Goal: Task Accomplishment & Management: Complete application form

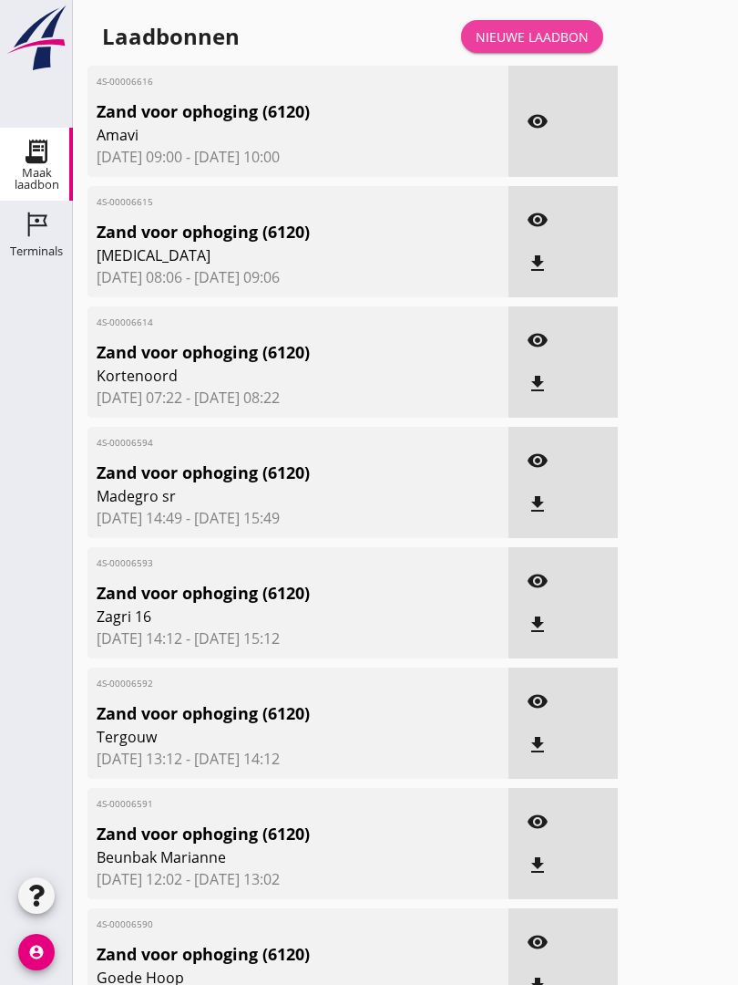
click at [521, 46] on div "Nieuwe laadbon" at bounding box center [532, 36] width 113 height 19
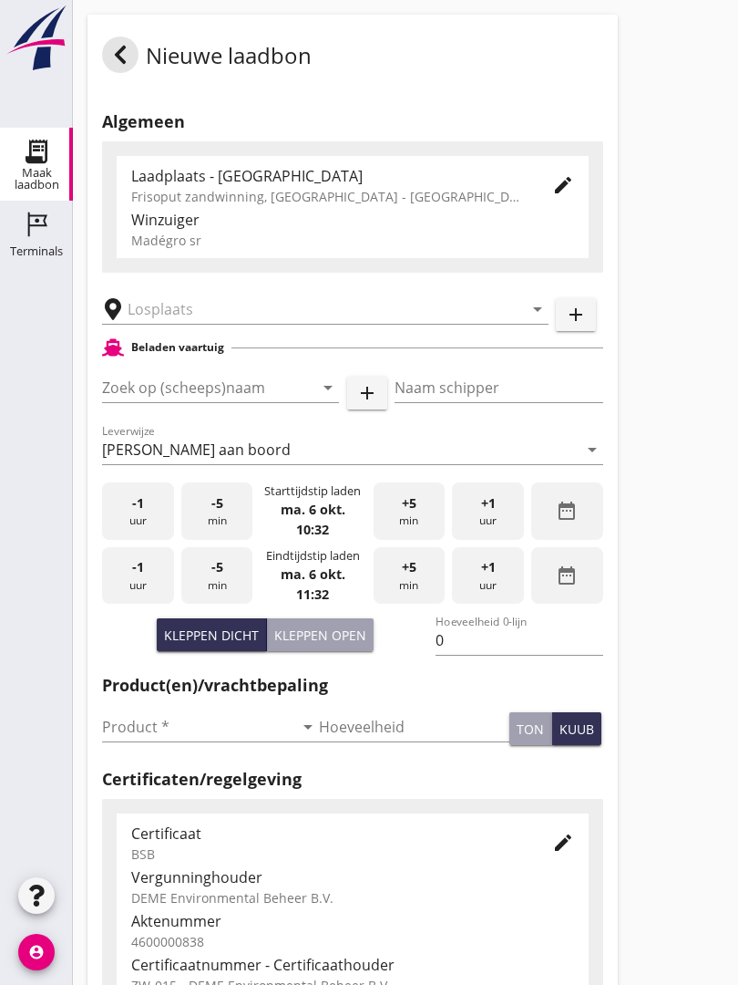
click at [210, 321] on input "text" at bounding box center [313, 308] width 370 height 29
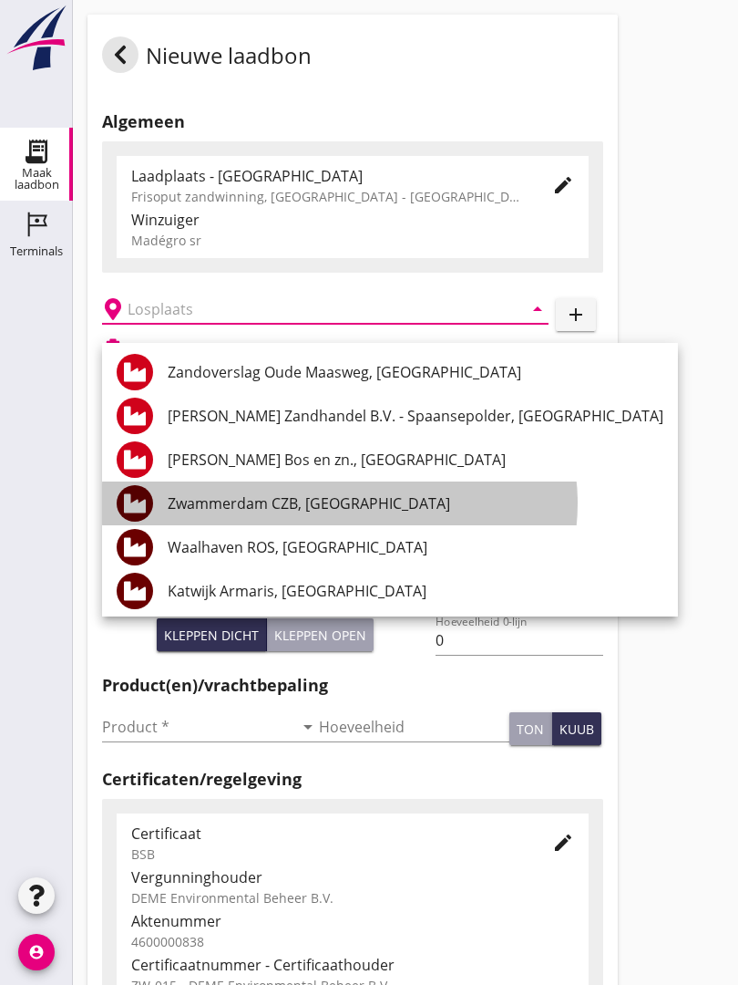
click at [367, 490] on div "Zwammerdam CZB, [GEOGRAPHIC_DATA]" at bounding box center [416, 503] width 496 height 44
type input "Zwammerdam CZB, [GEOGRAPHIC_DATA]"
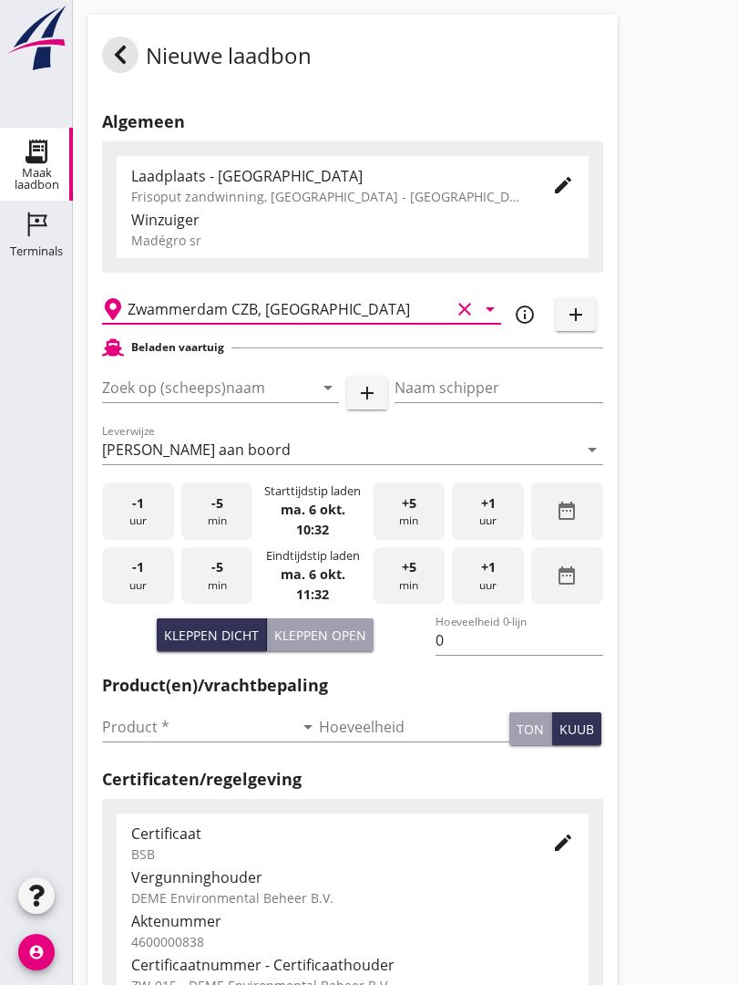
click at [258, 401] on input "Zoek op (scheeps)naam" at bounding box center [195, 387] width 186 height 29
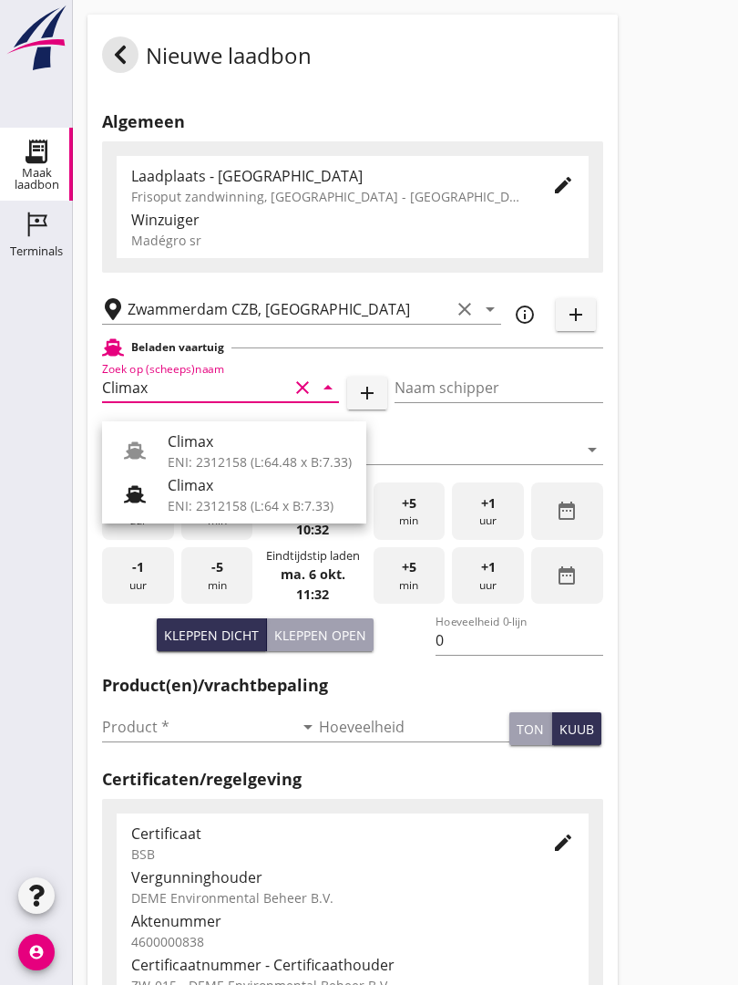
click at [234, 450] on div "Climax" at bounding box center [260, 441] width 184 height 22
type input "Climax"
type input "[PERSON_NAME]"
type input "510"
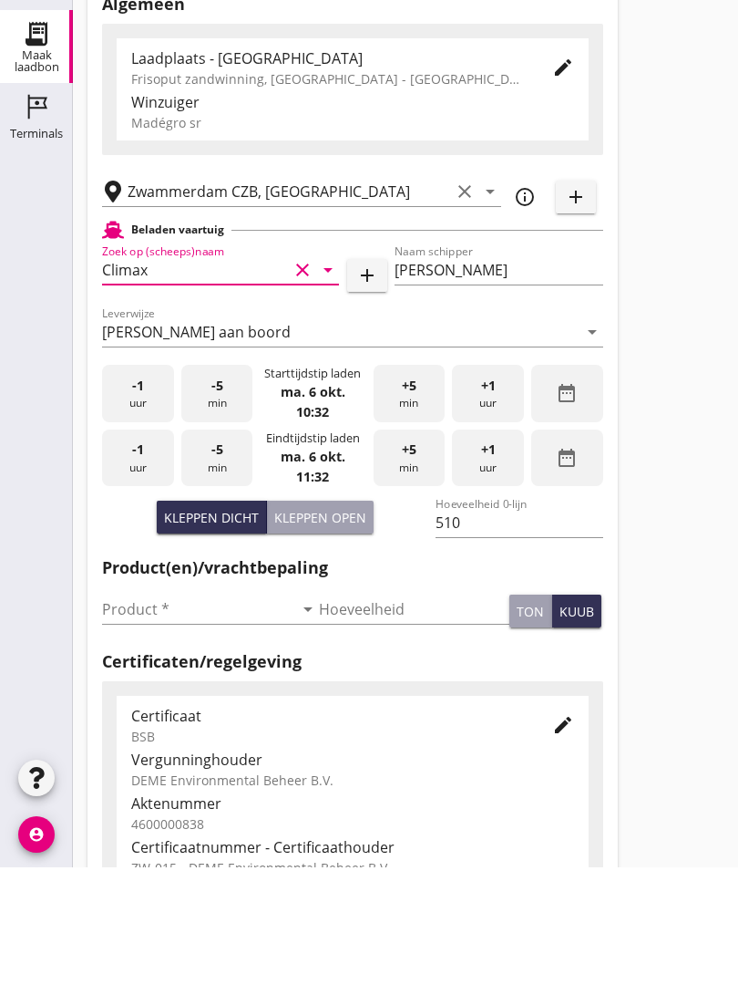
click at [130, 712] on input "Product *" at bounding box center [197, 726] width 191 height 29
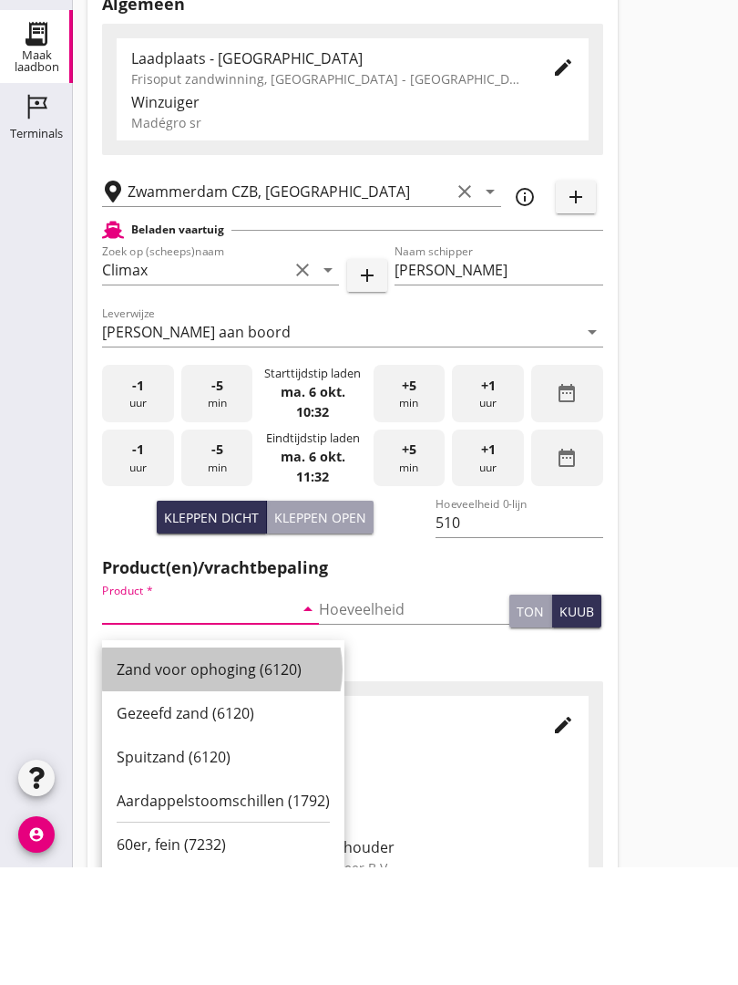
click at [204, 765] on div "Zand voor ophoging (6120)" at bounding box center [223, 787] width 213 height 44
type input "Zand voor ophoging (6120)"
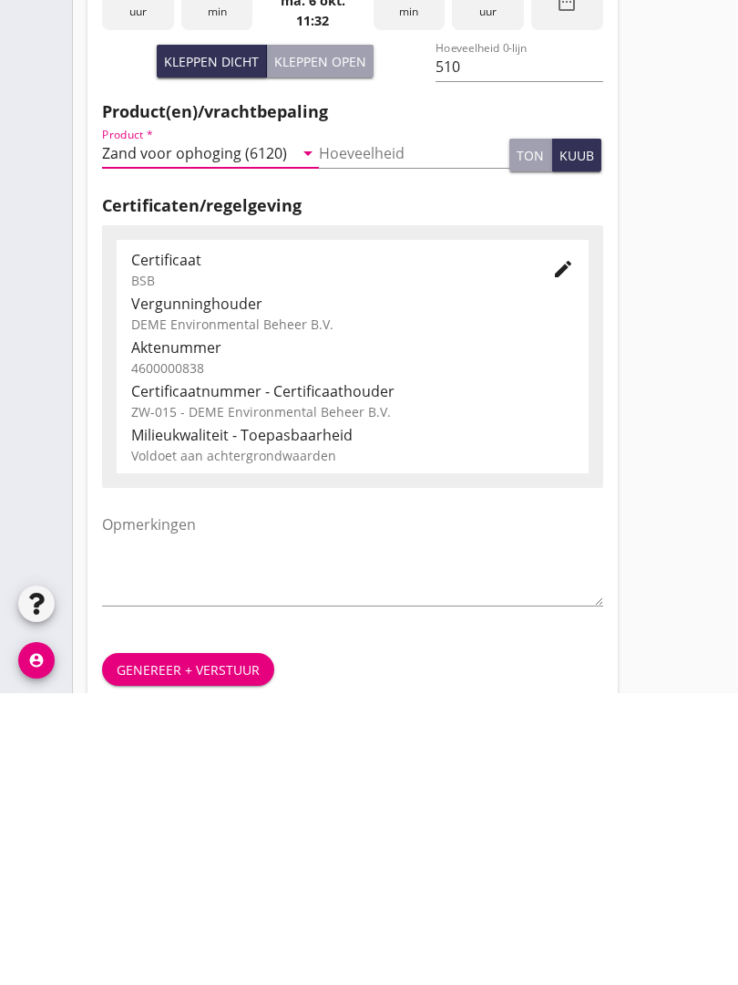
scroll to position [319, 0]
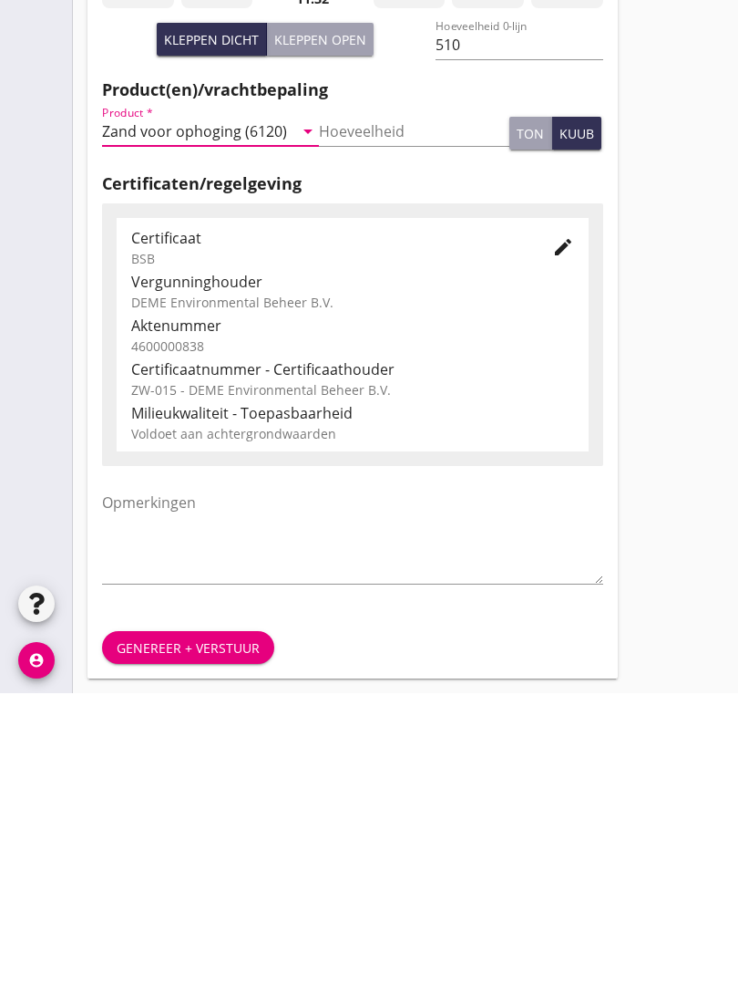
click at [201, 930] on div "Genereer + verstuur" at bounding box center [188, 939] width 143 height 19
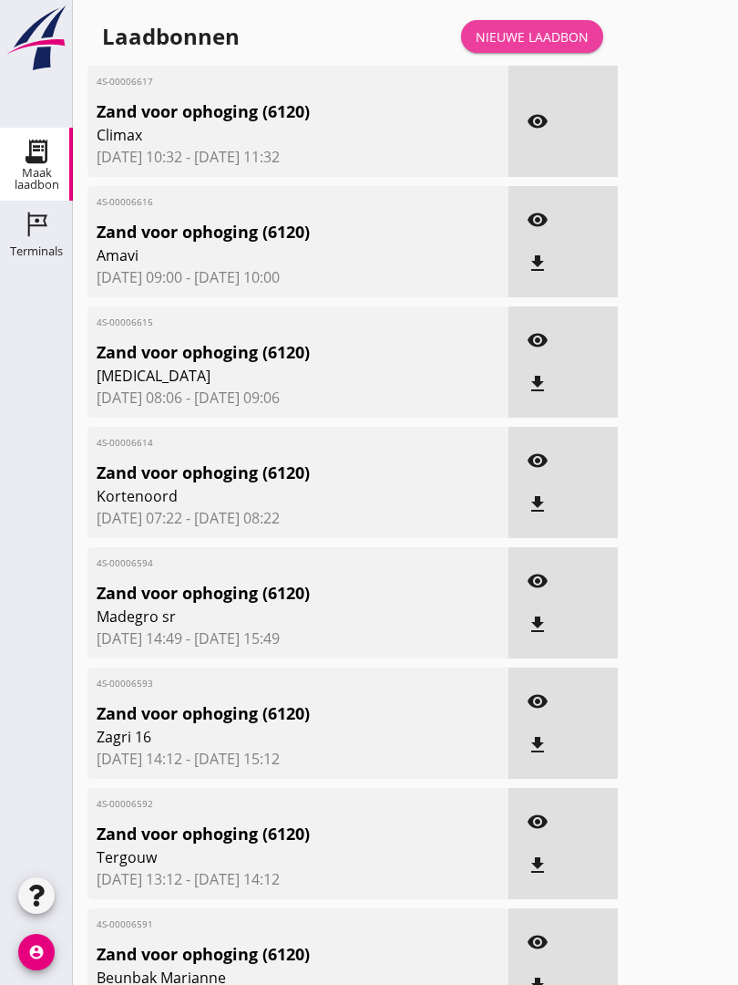
click at [542, 46] on div "Nieuwe laadbon" at bounding box center [532, 36] width 113 height 19
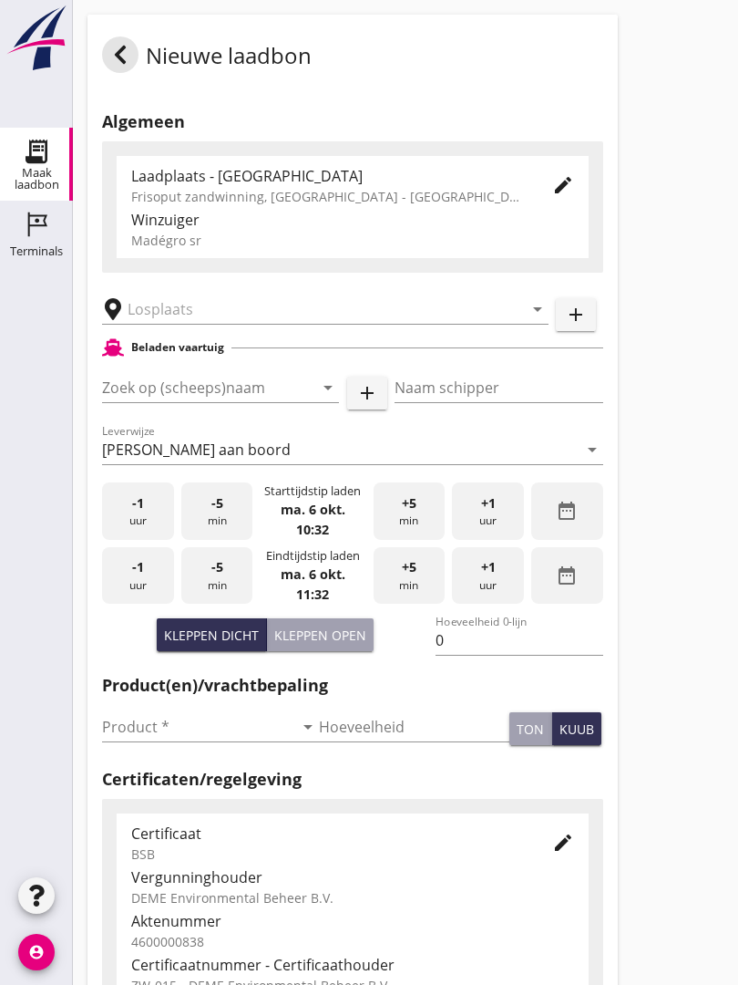
click at [232, 324] on input "text" at bounding box center [313, 308] width 370 height 29
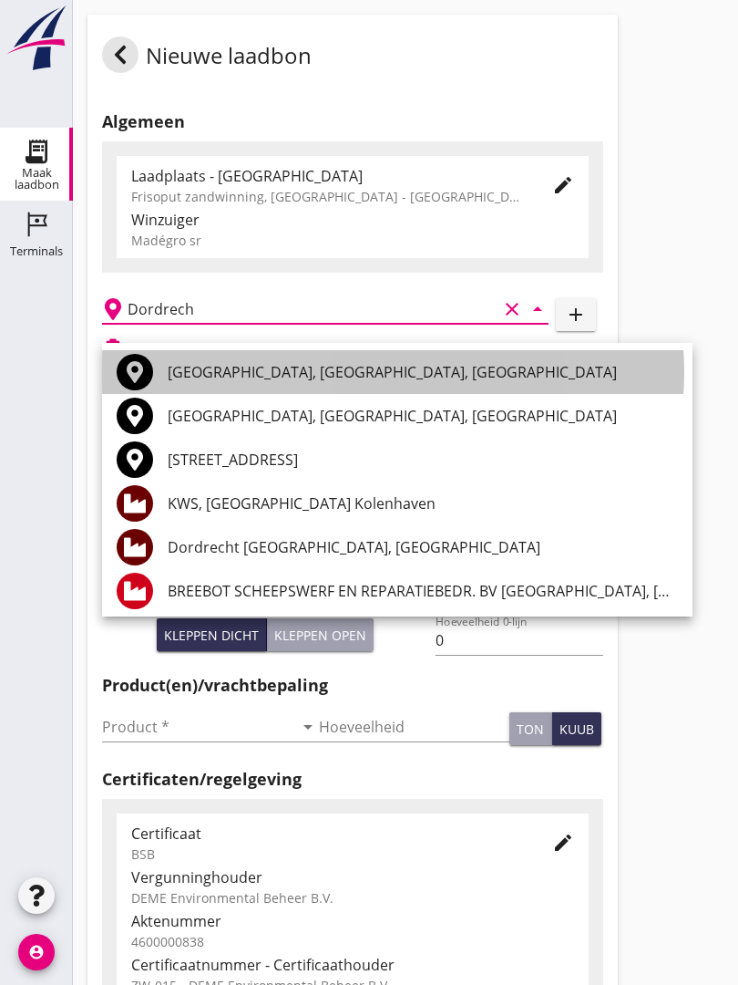
click at [226, 362] on div "[GEOGRAPHIC_DATA], [GEOGRAPHIC_DATA], [GEOGRAPHIC_DATA]" at bounding box center [423, 372] width 511 height 22
type input "[GEOGRAPHIC_DATA], [GEOGRAPHIC_DATA], [GEOGRAPHIC_DATA]"
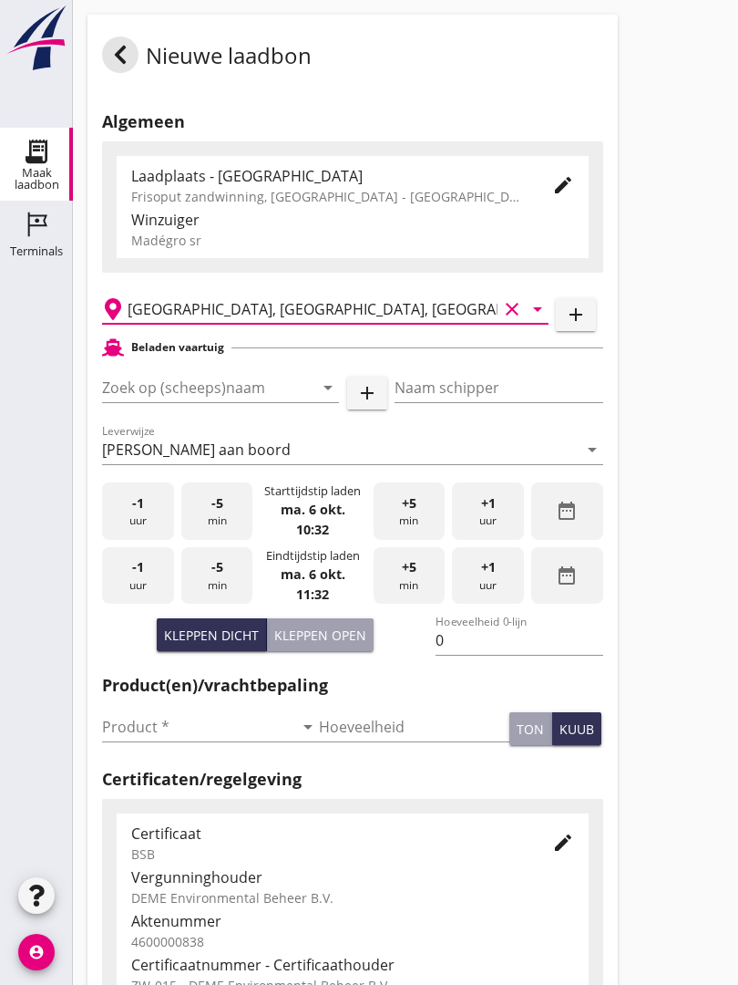
click at [270, 396] on input "Zoek op (scheeps)naam" at bounding box center [195, 387] width 186 height 29
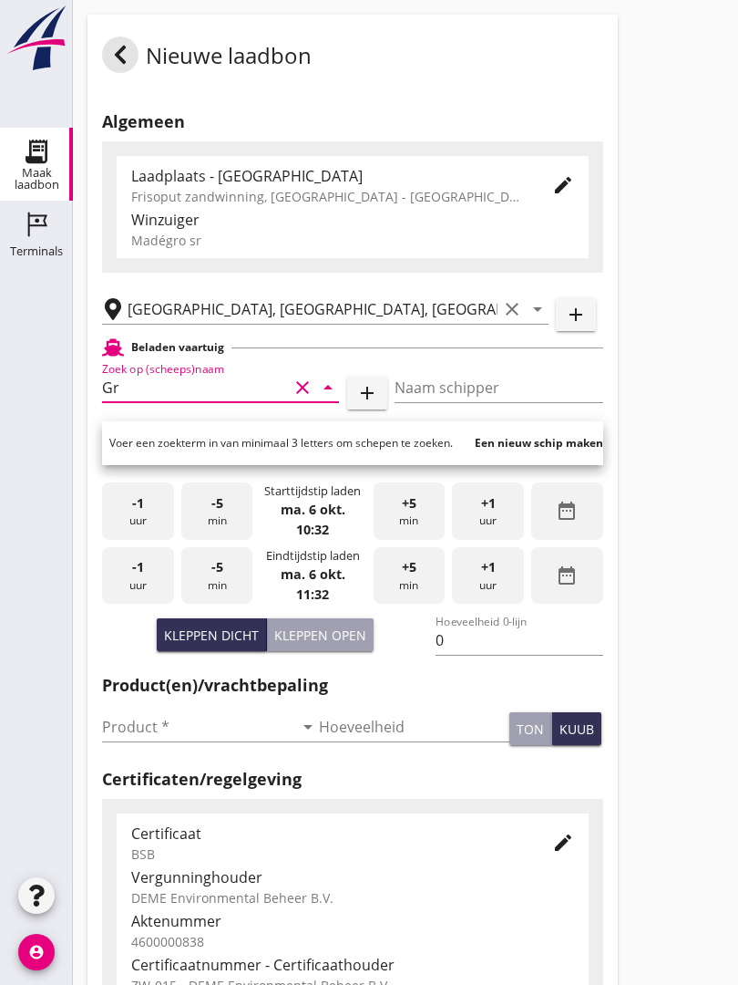
type input "G"
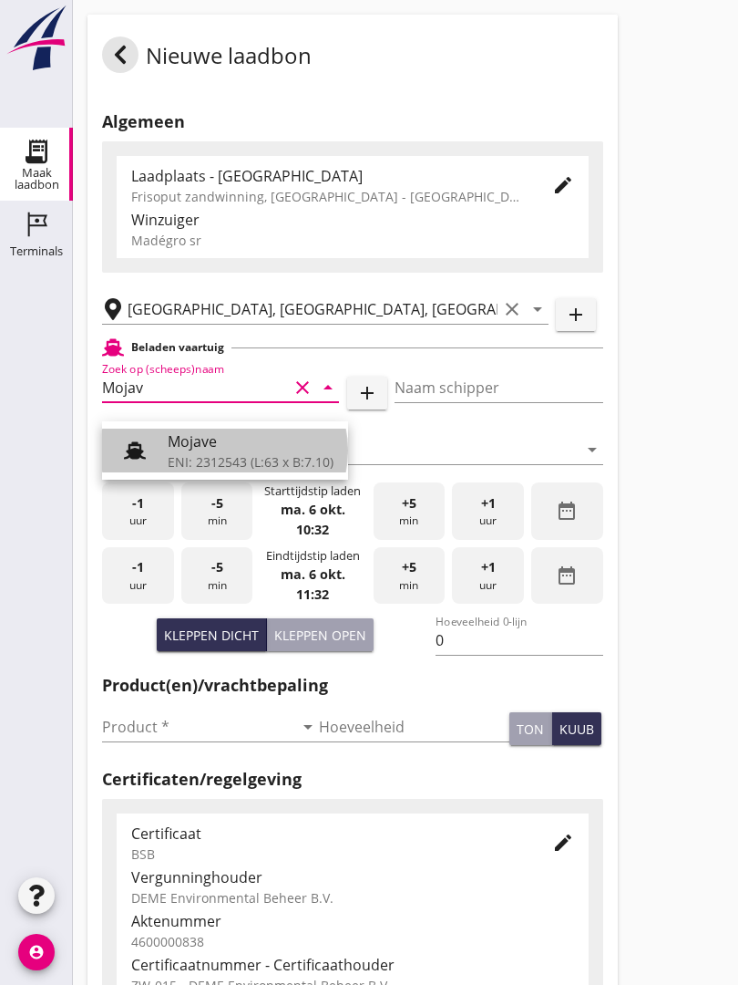
click at [222, 436] on div "Mojave" at bounding box center [251, 441] width 166 height 22
type input "Mojave"
type input "[PERSON_NAME]"
type input "355"
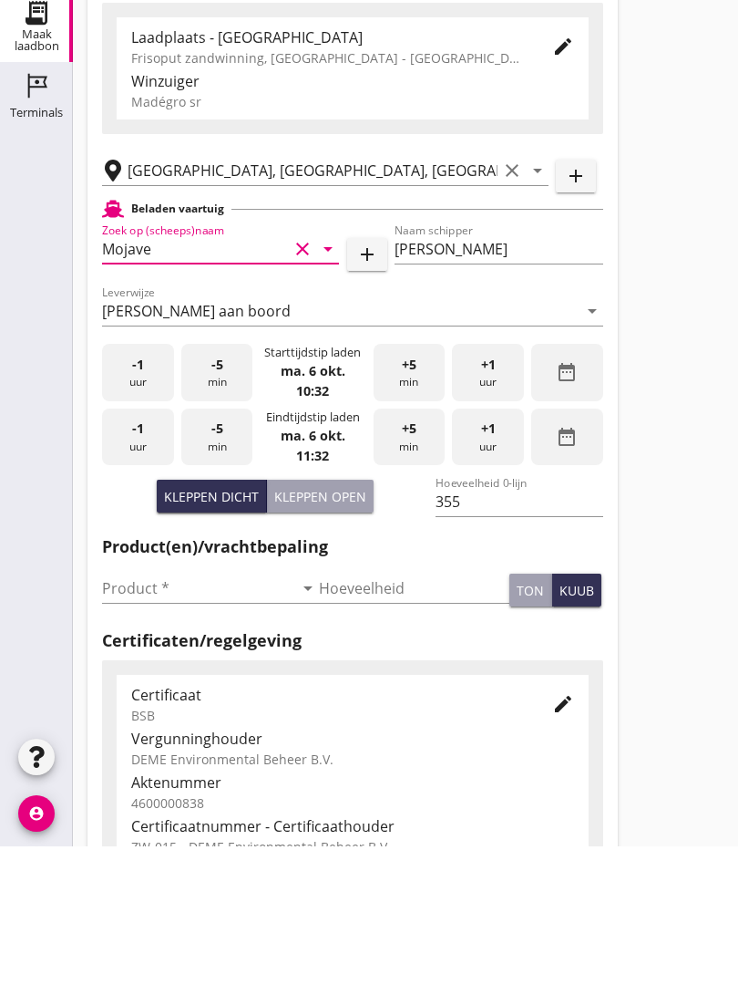
click at [130, 712] on input "Product *" at bounding box center [197, 726] width 191 height 29
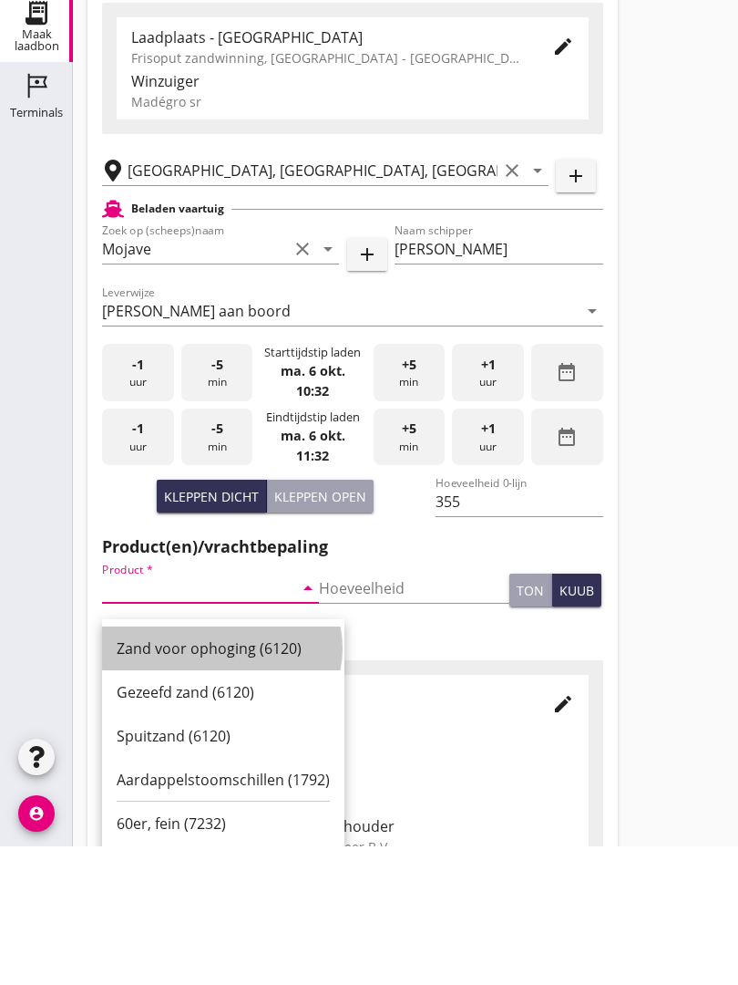
click at [204, 776] on div "Zand voor ophoging (6120)" at bounding box center [223, 787] width 213 height 22
type input "Zand voor ophoging (6120)"
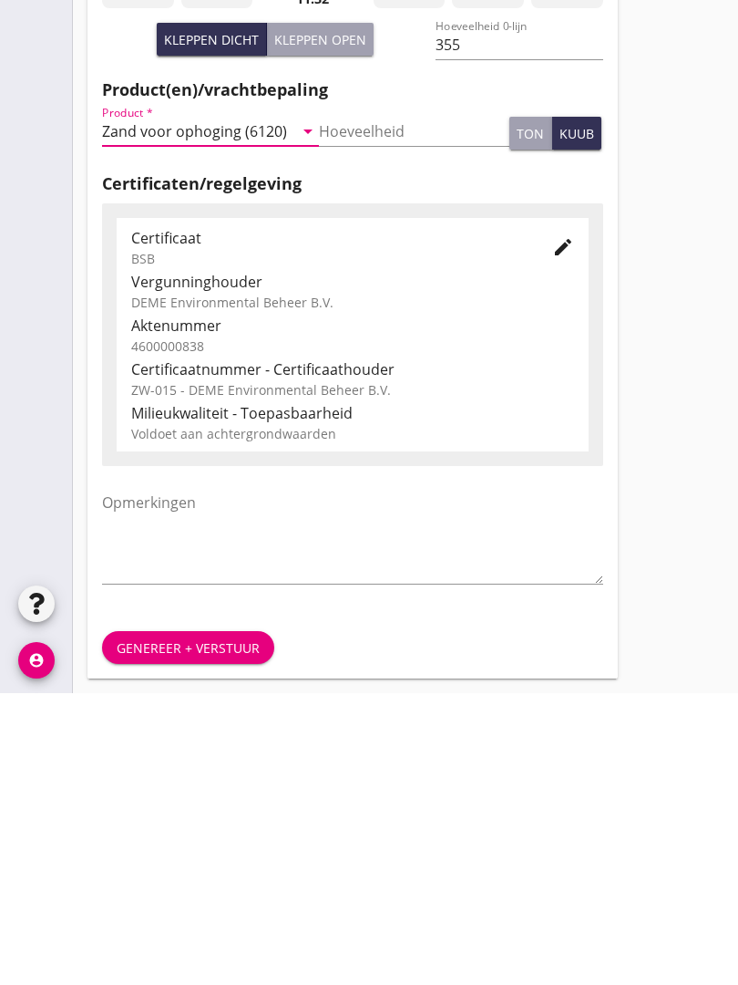
scroll to position [319, 0]
click at [181, 930] on div "Genereer + verstuur" at bounding box center [188, 939] width 143 height 19
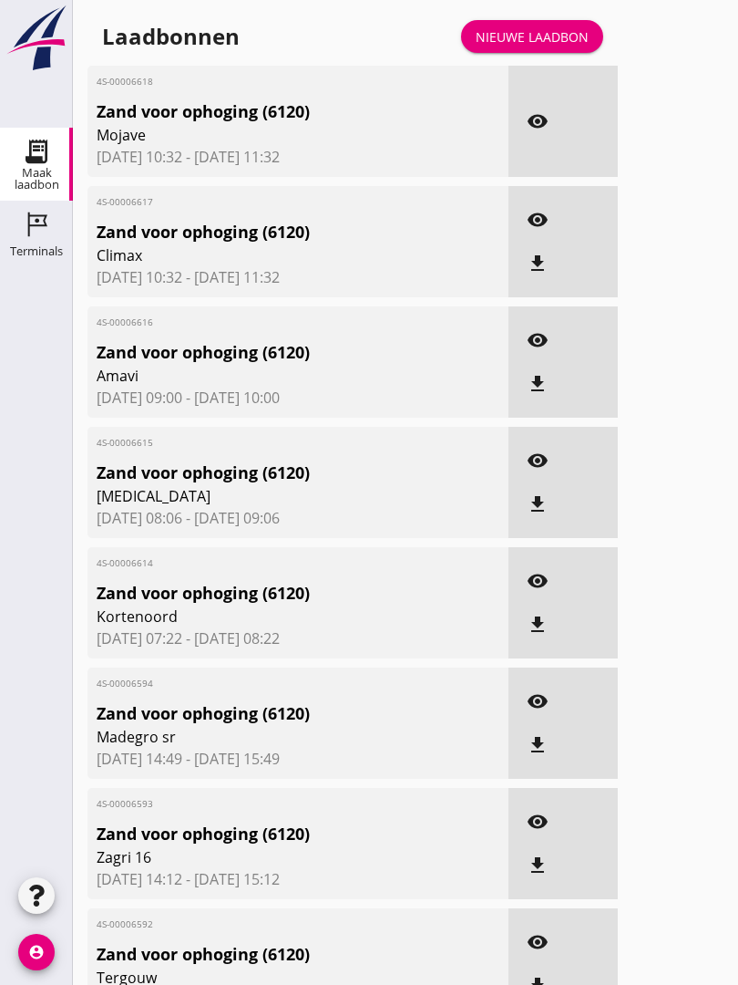
click at [549, 46] on div "Nieuwe laadbon" at bounding box center [532, 36] width 113 height 19
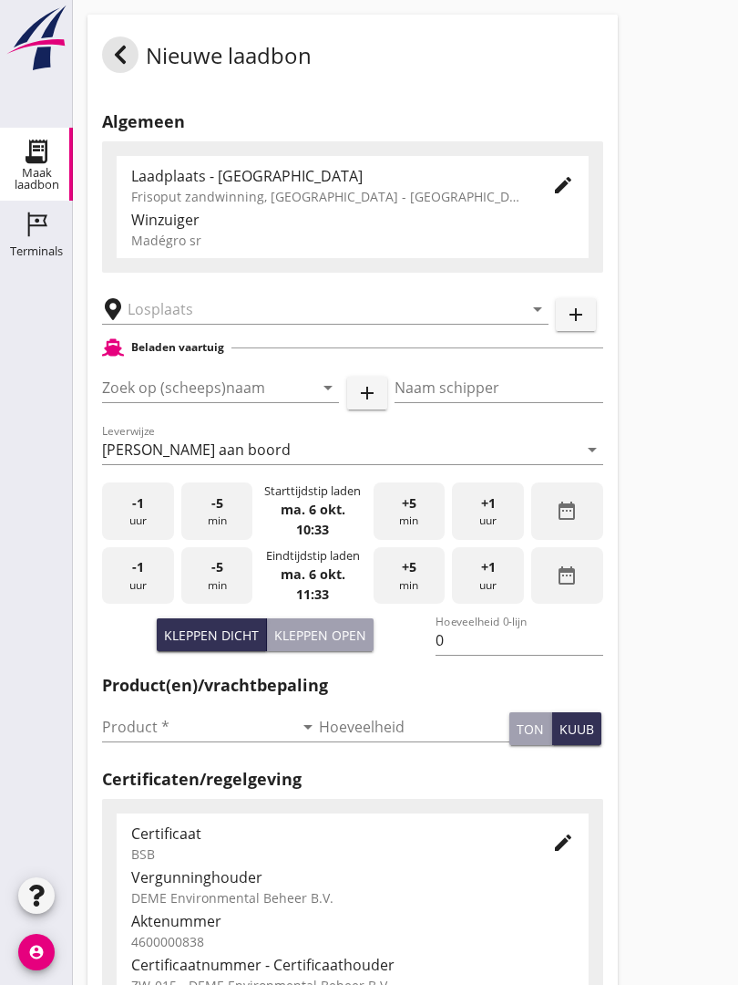
click at [225, 393] on input "Zoek op (scheeps)naam" at bounding box center [195, 387] width 186 height 29
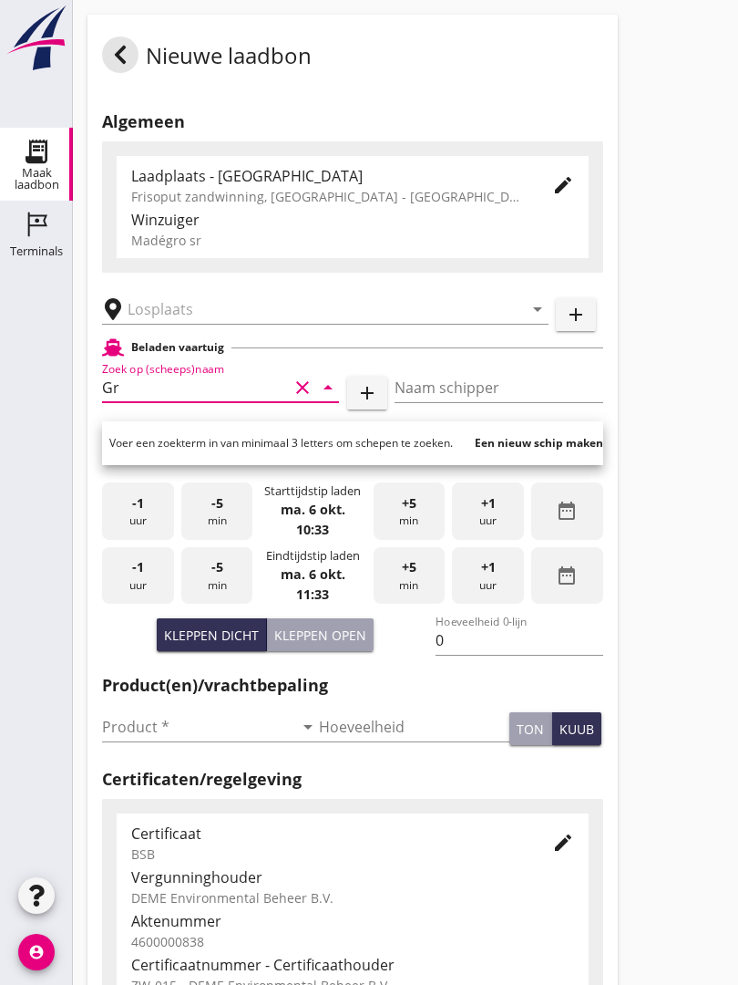
type input "Gre"
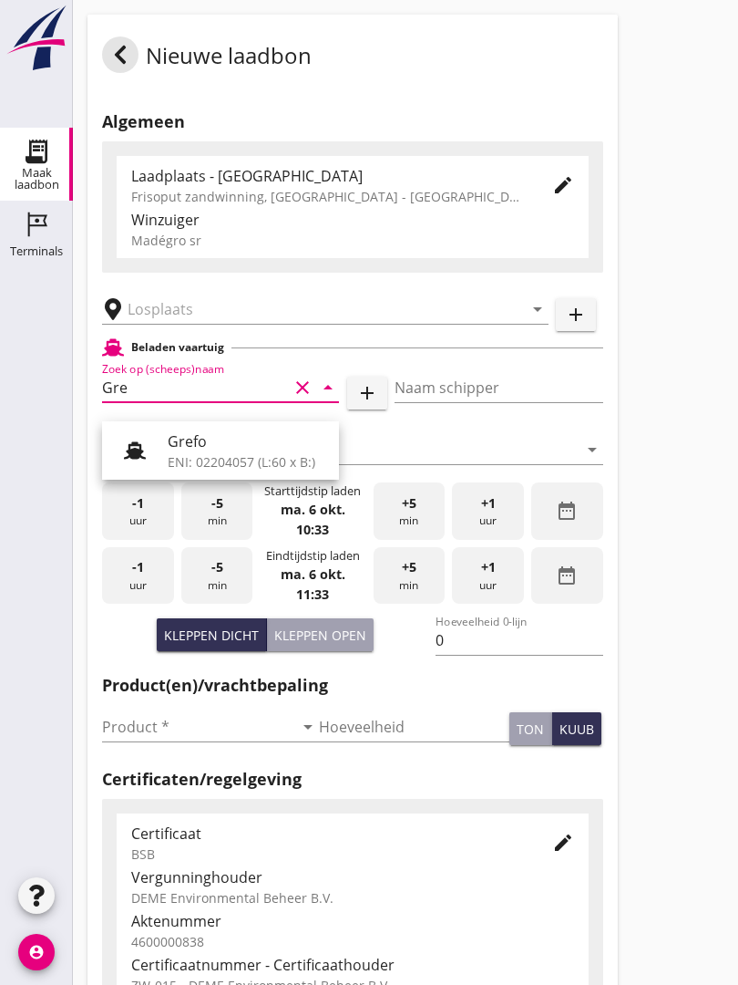
click at [308, 395] on icon "clear" at bounding box center [303, 388] width 22 height 22
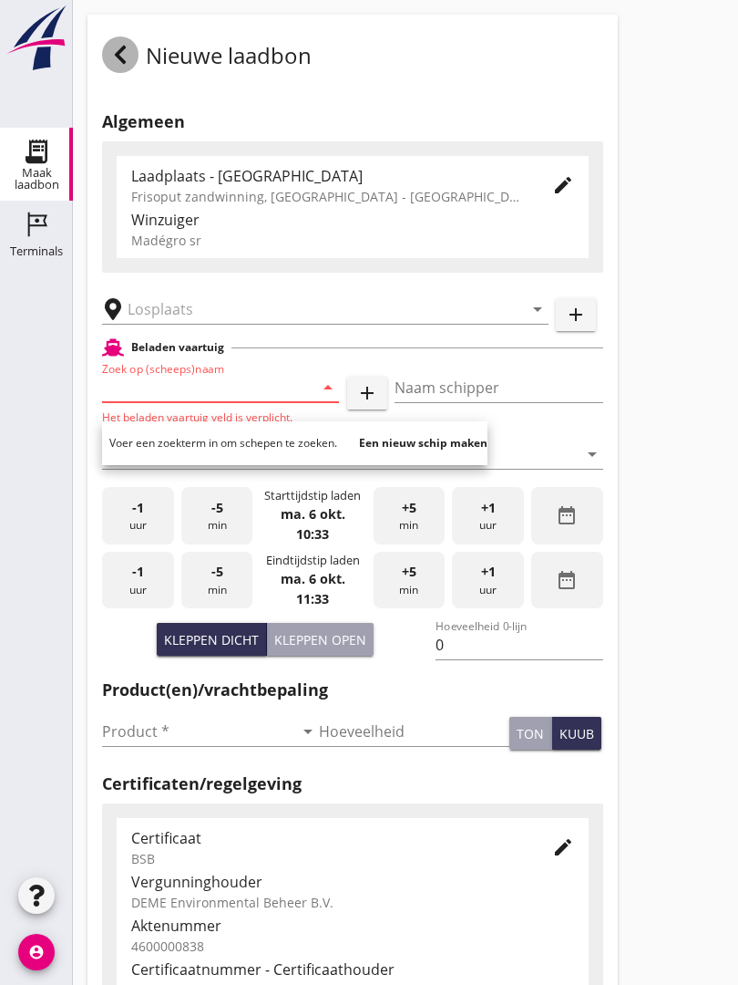
click at [117, 60] on div at bounding box center [120, 54] width 36 height 36
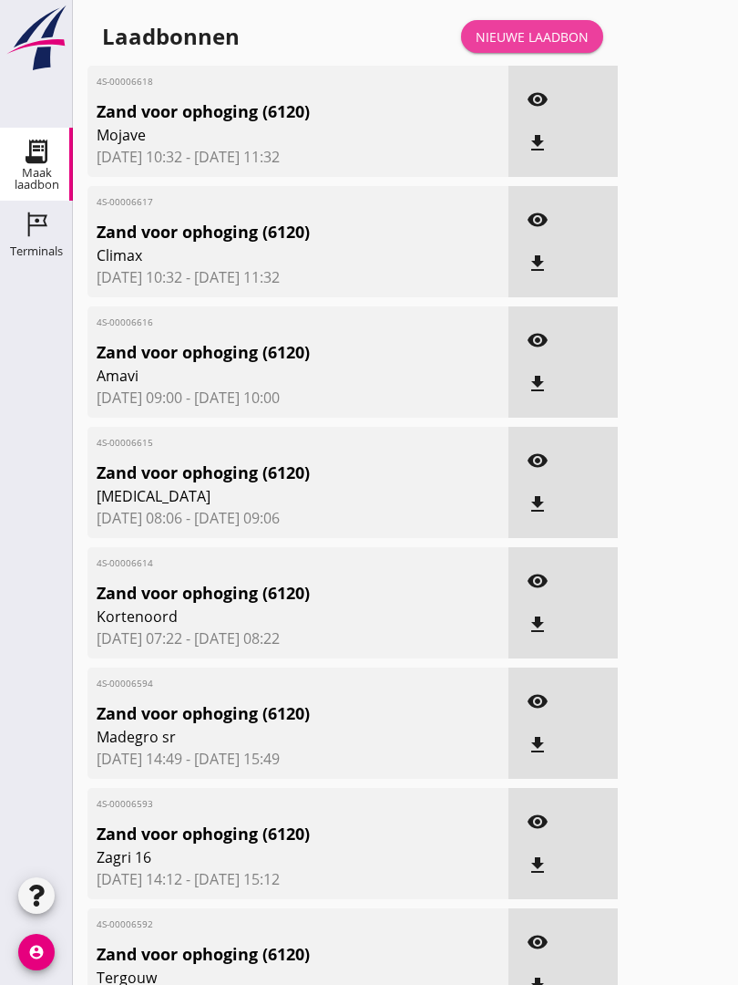
click at [555, 45] on div "Nieuwe laadbon" at bounding box center [532, 36] width 113 height 19
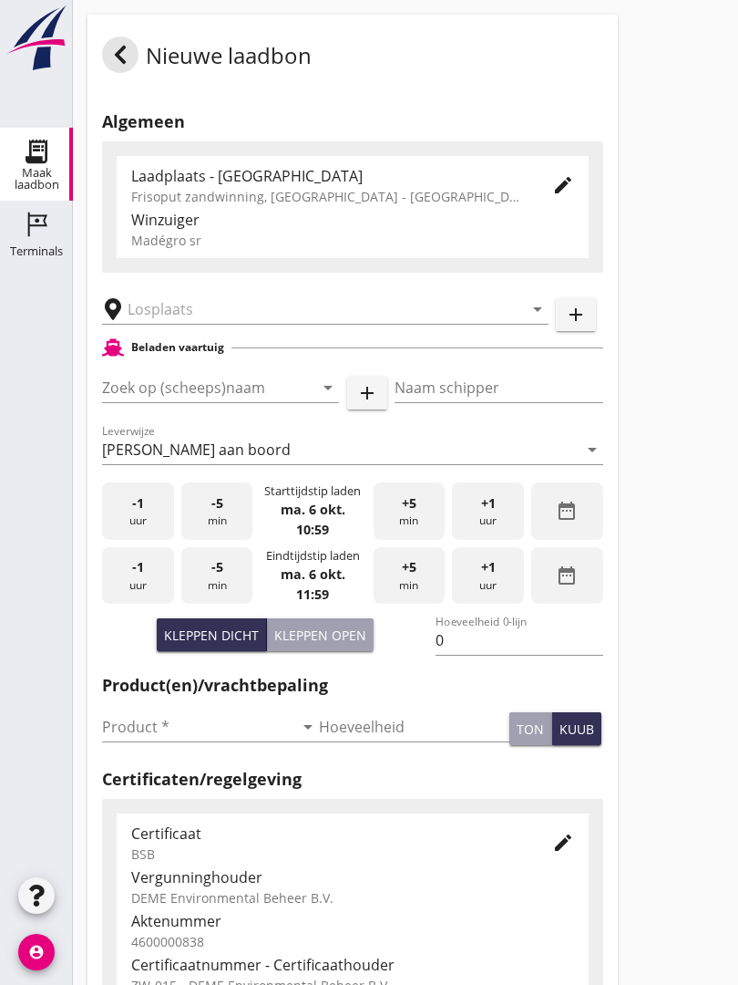
click at [242, 319] on input "text" at bounding box center [313, 308] width 370 height 29
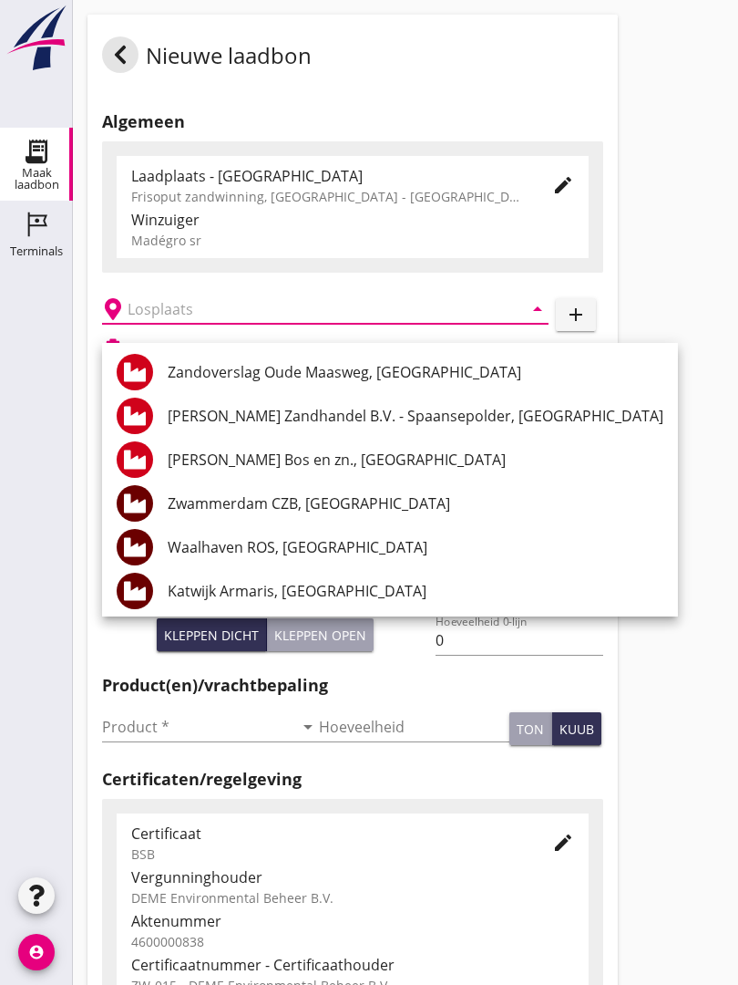
click at [323, 583] on div "Katwijk Armaris, [GEOGRAPHIC_DATA]" at bounding box center [416, 591] width 496 height 22
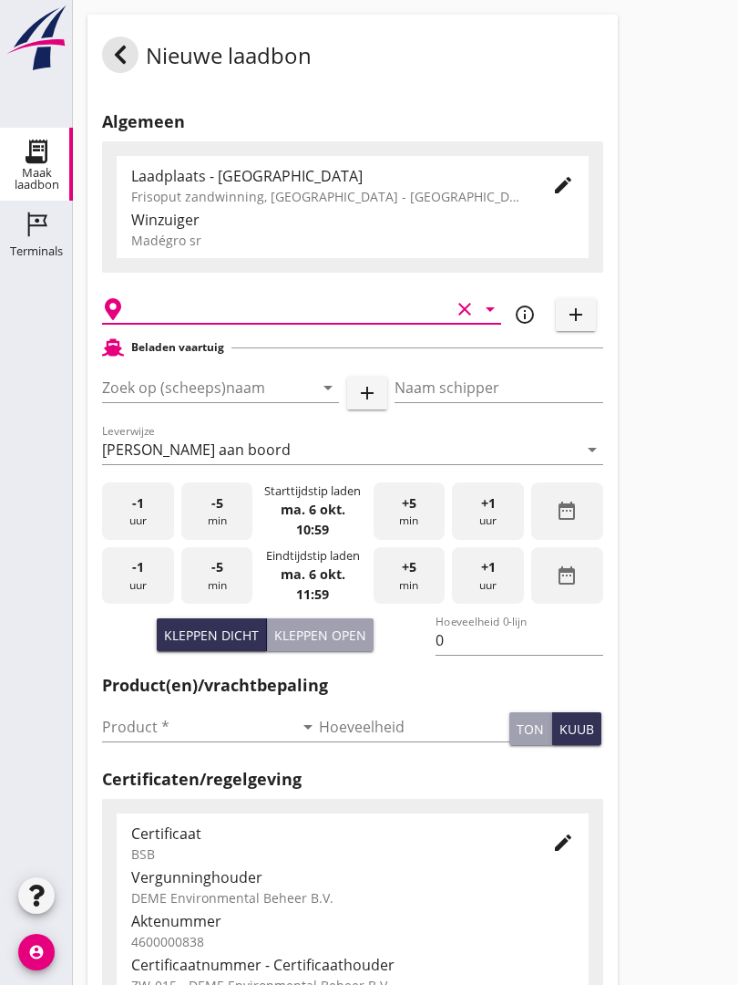
type input "Katwijk Armaris, [GEOGRAPHIC_DATA]"
click at [270, 395] on input "Zoek op (scheeps)naam" at bounding box center [195, 387] width 186 height 29
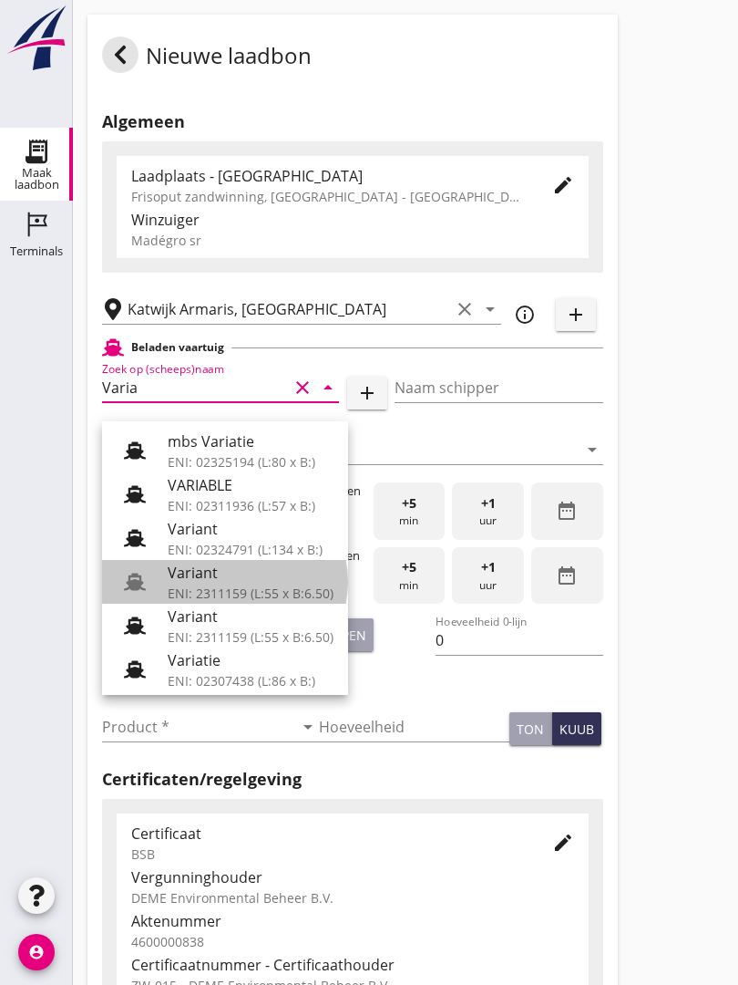
click at [228, 572] on div "Variant" at bounding box center [251, 573] width 166 height 22
type input "Variant"
type input "[PERSON_NAME]"
type input "337"
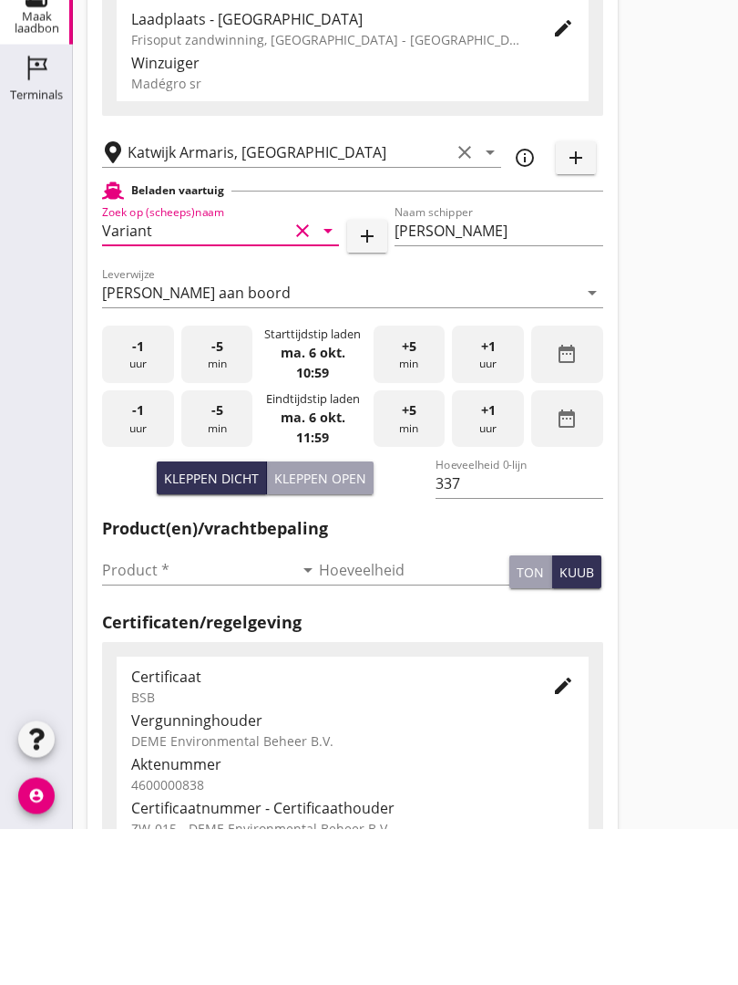
click at [119, 712] on input "Product *" at bounding box center [197, 726] width 191 height 29
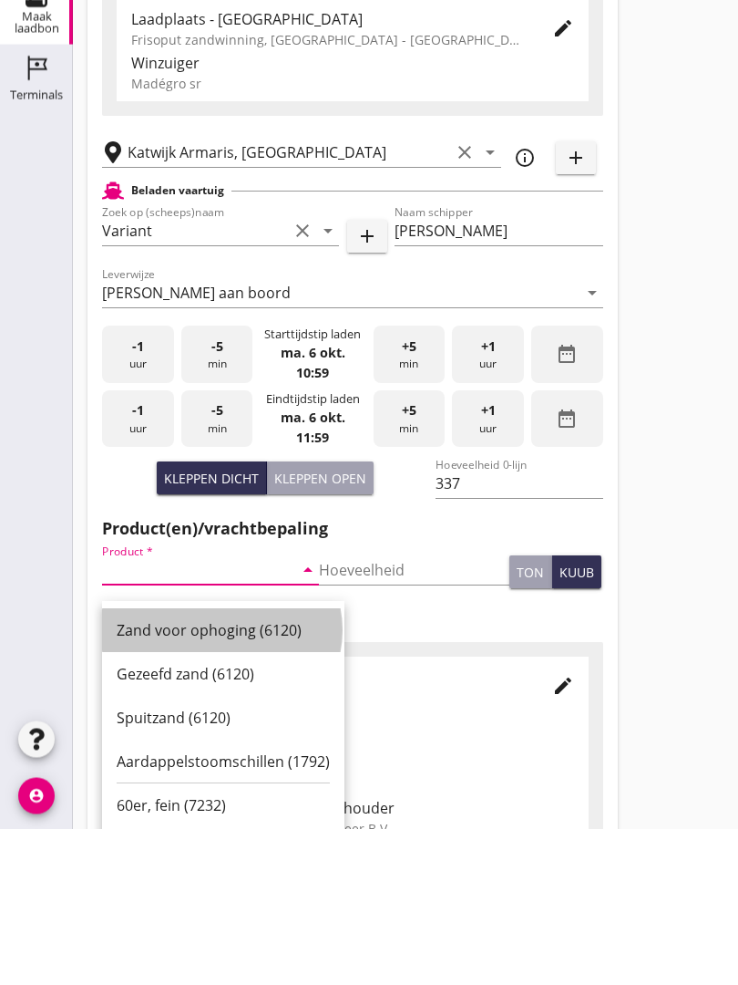
click at [214, 776] on div "Zand voor ophoging (6120)" at bounding box center [223, 787] width 213 height 22
type input "Zand voor ophoging (6120)"
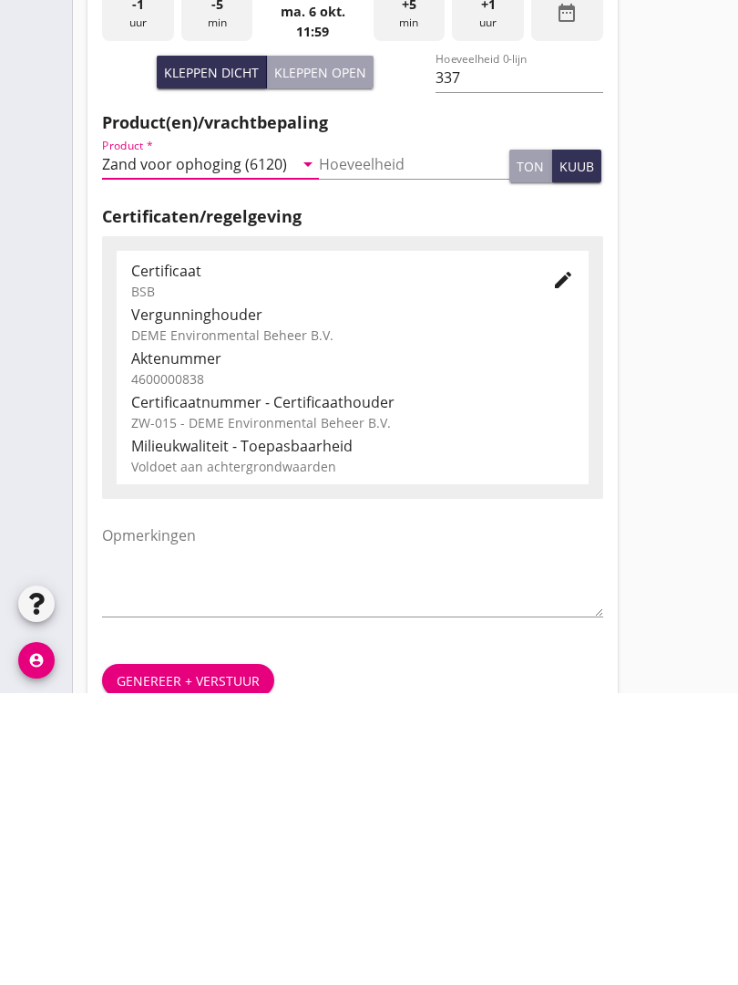
scroll to position [319, 0]
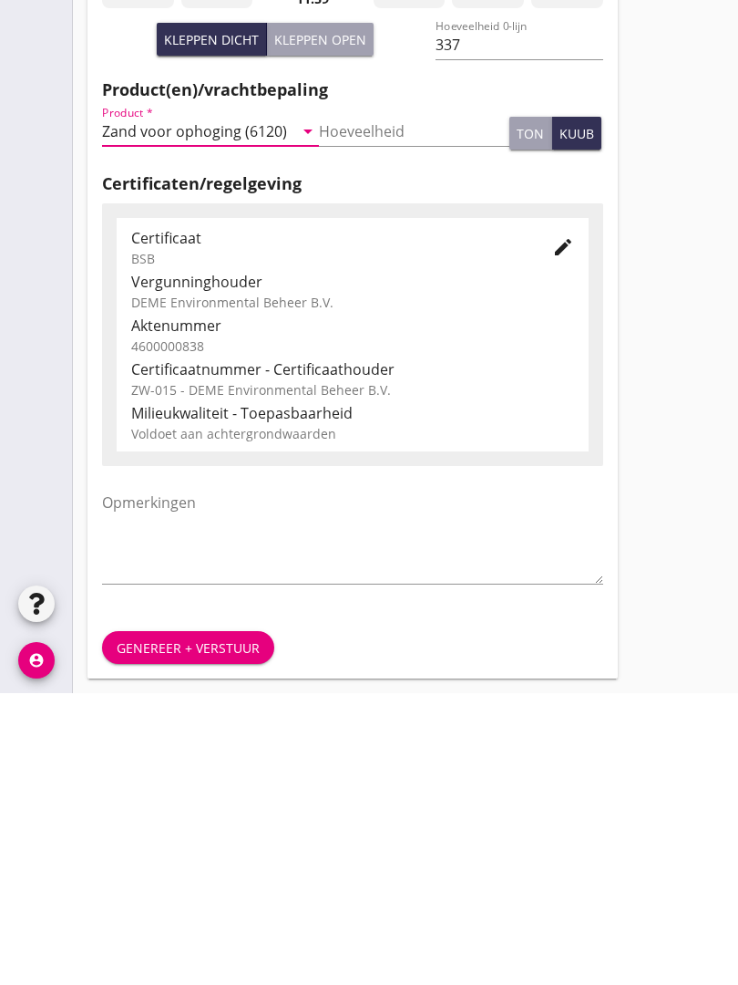
click at [190, 930] on div "Genereer + verstuur" at bounding box center [188, 939] width 143 height 19
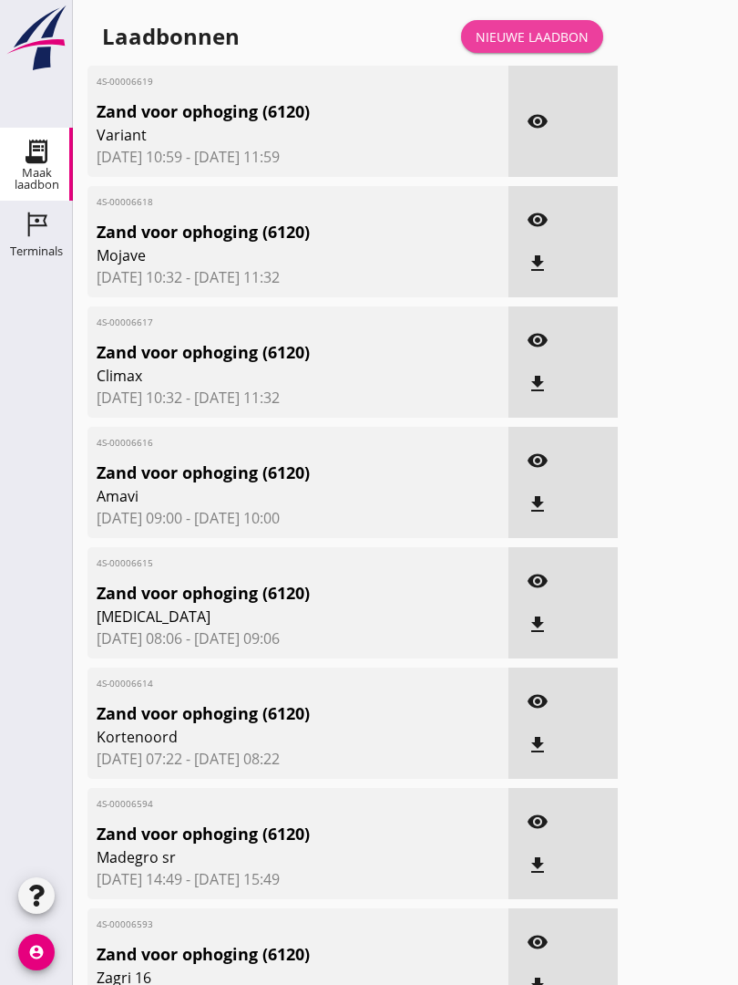
click at [536, 43] on link "Nieuwe laadbon" at bounding box center [532, 36] width 142 height 33
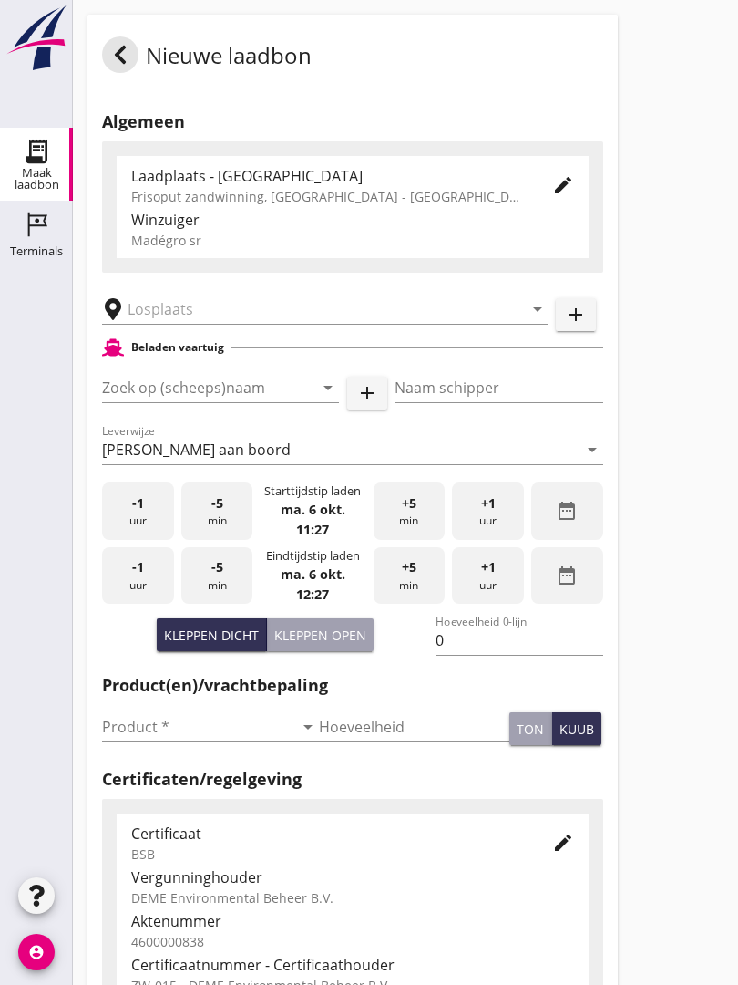
click at [225, 324] on input "text" at bounding box center [313, 308] width 370 height 29
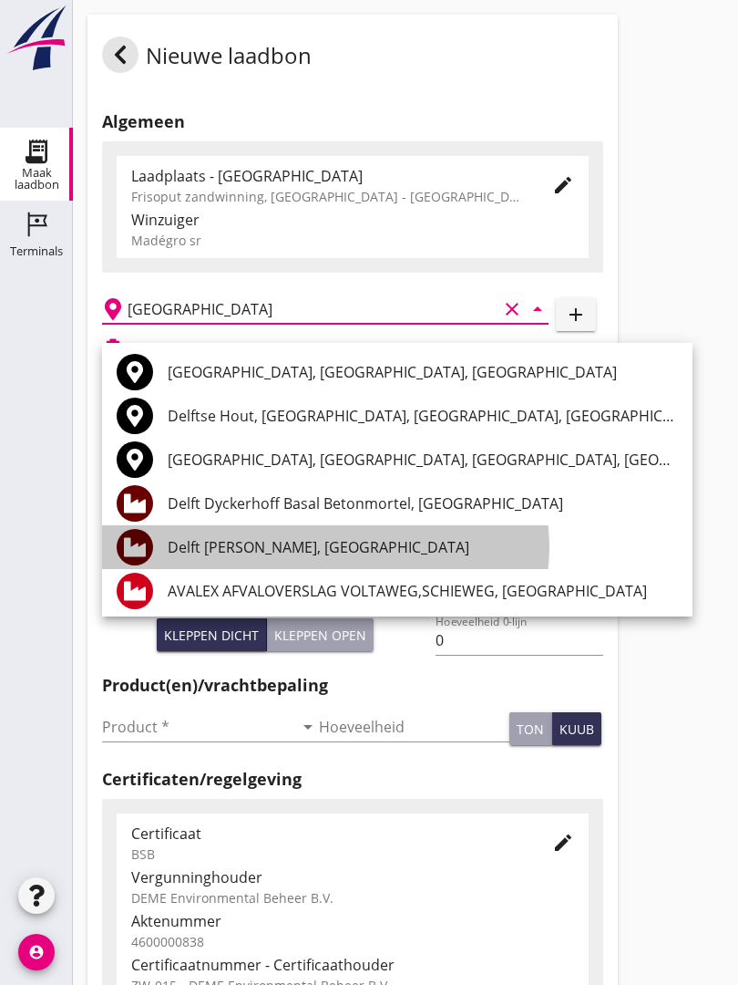
click at [298, 533] on div "Delft [PERSON_NAME], [GEOGRAPHIC_DATA]" at bounding box center [423, 547] width 511 height 44
type input "Delft [PERSON_NAME], [GEOGRAPHIC_DATA]"
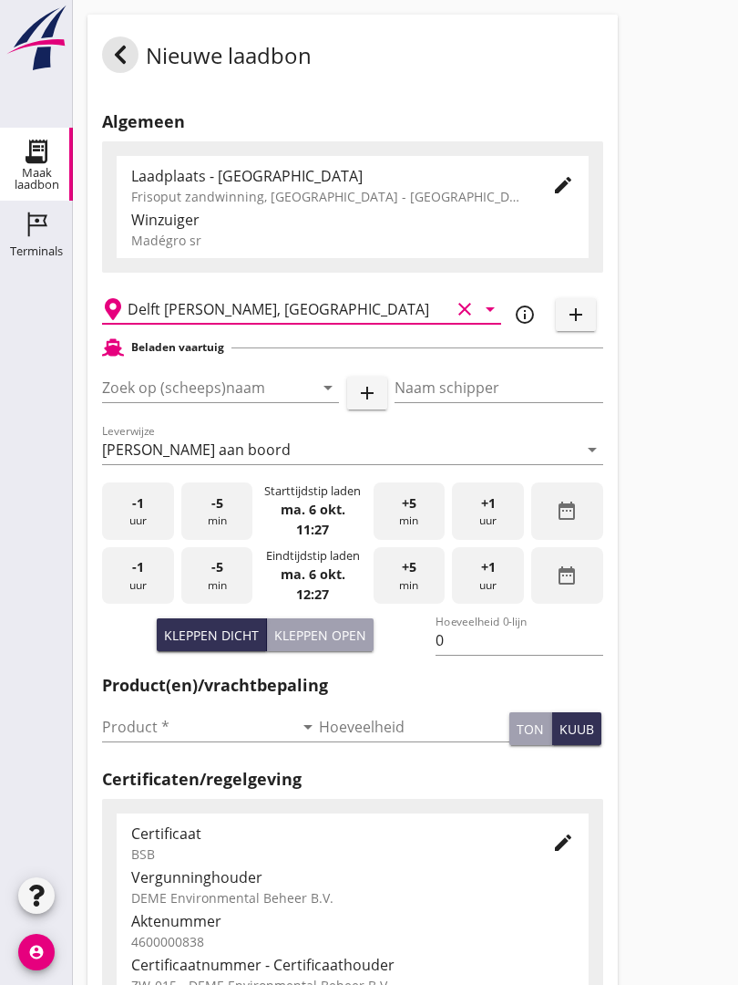
click at [254, 402] on input "Zoek op (scheeps)naam" at bounding box center [195, 387] width 186 height 29
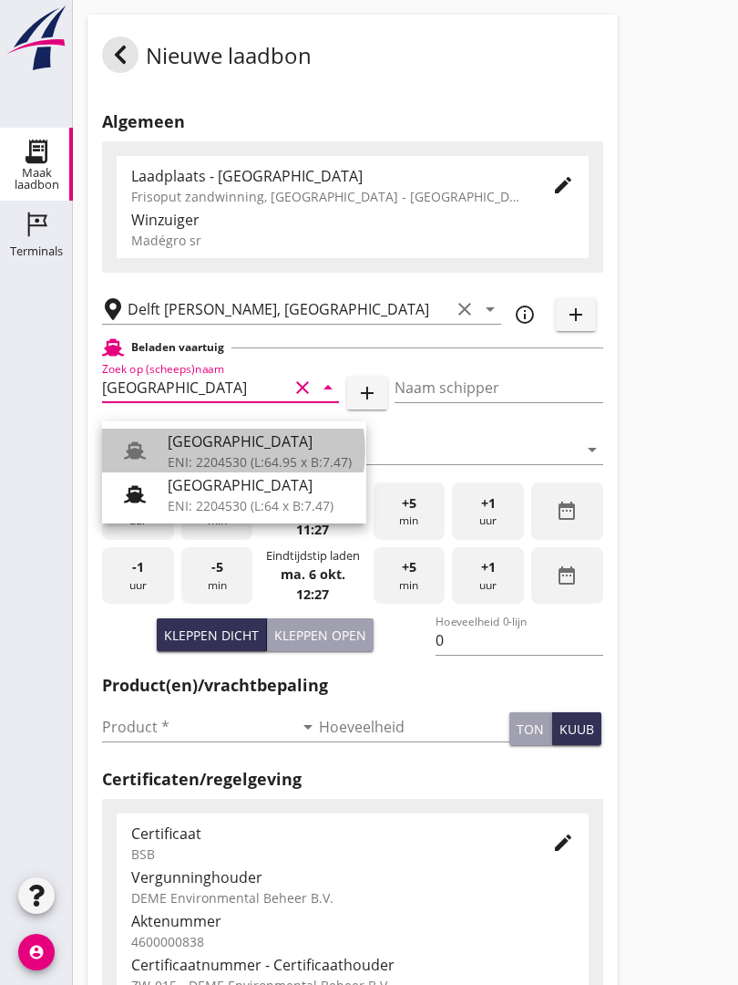
click at [226, 447] on div "[GEOGRAPHIC_DATA]" at bounding box center [260, 441] width 184 height 22
type input "[GEOGRAPHIC_DATA]"
type input "Ko Hoeve"
type input "467"
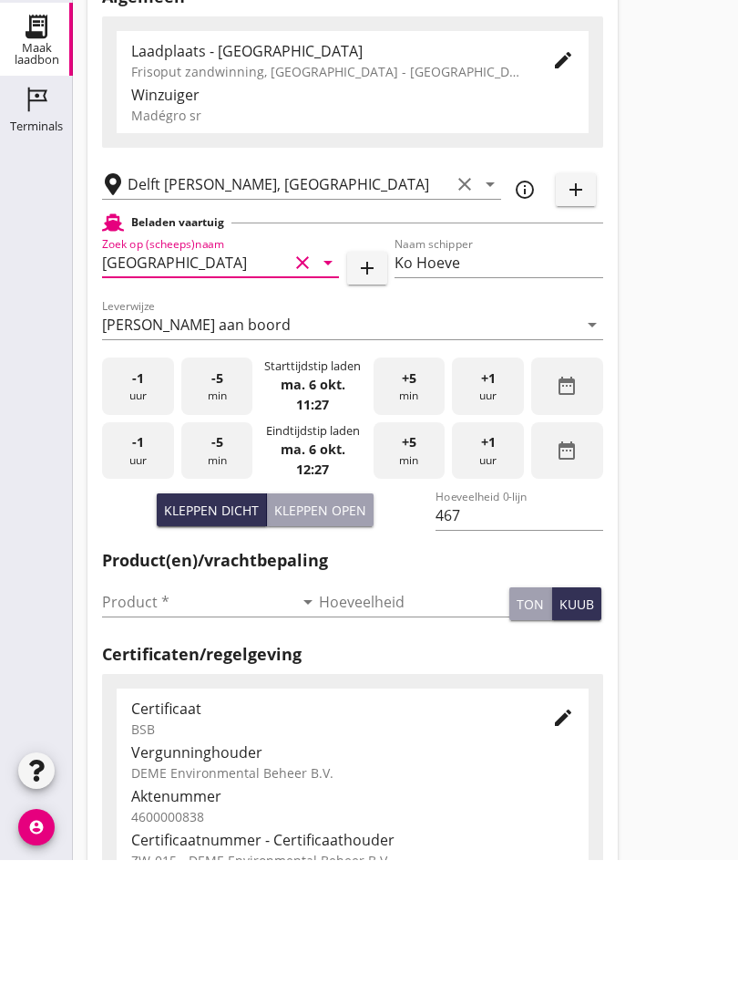
click at [146, 712] on input "Product *" at bounding box center [197, 726] width 191 height 29
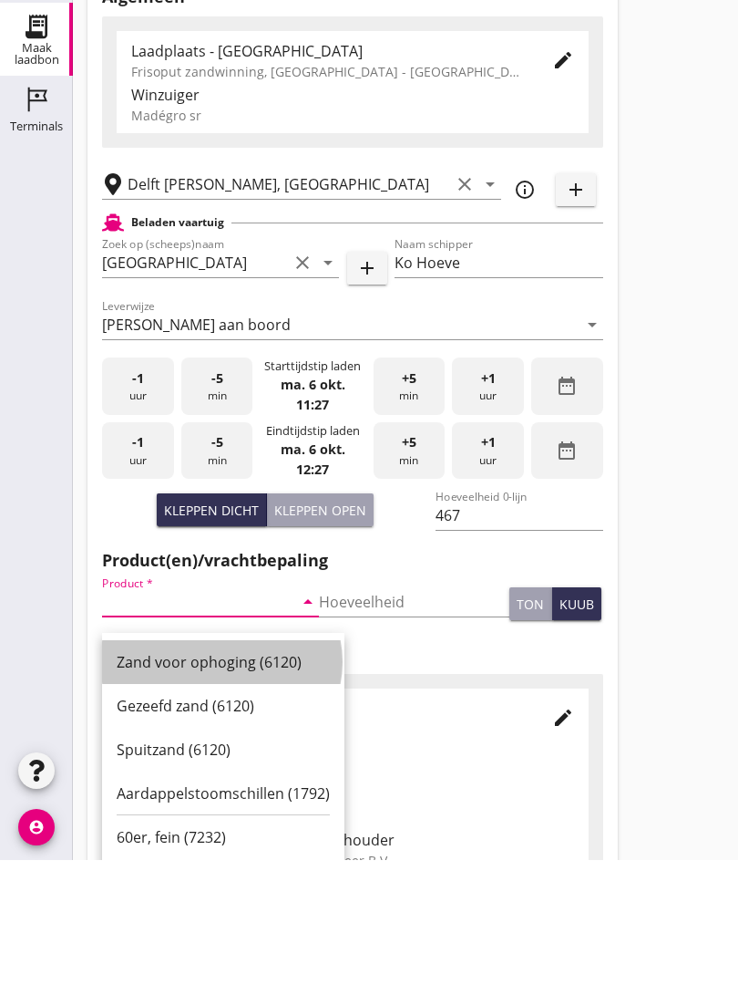
click at [212, 776] on div "Zand voor ophoging (6120)" at bounding box center [223, 787] width 213 height 22
type input "Zand voor ophoging (6120)"
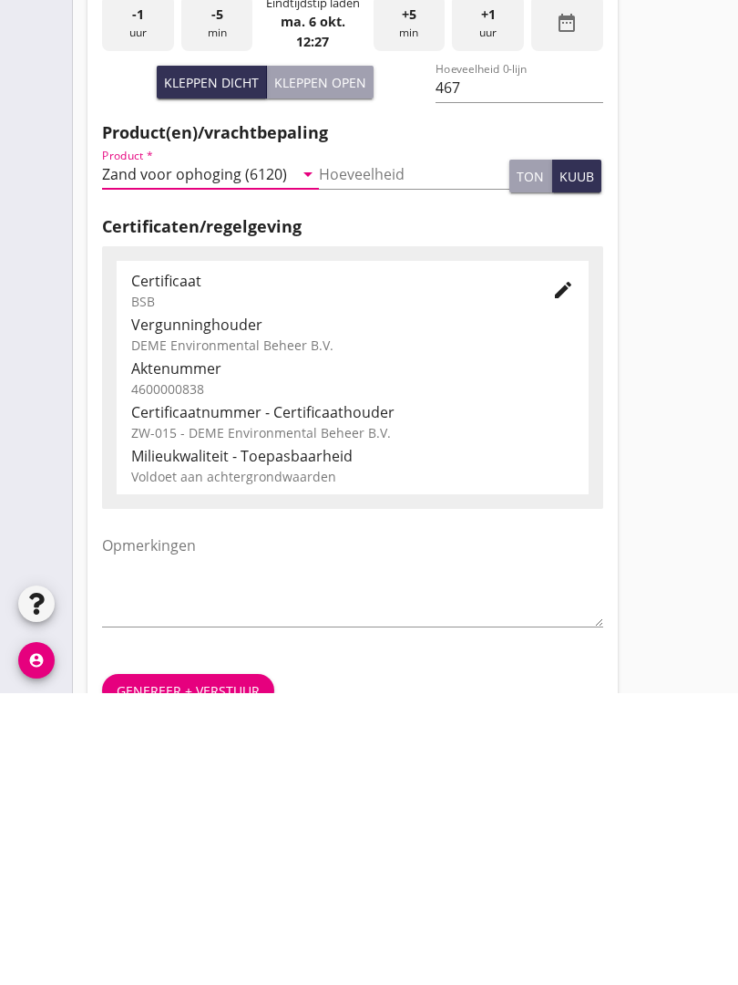
scroll to position [319, 0]
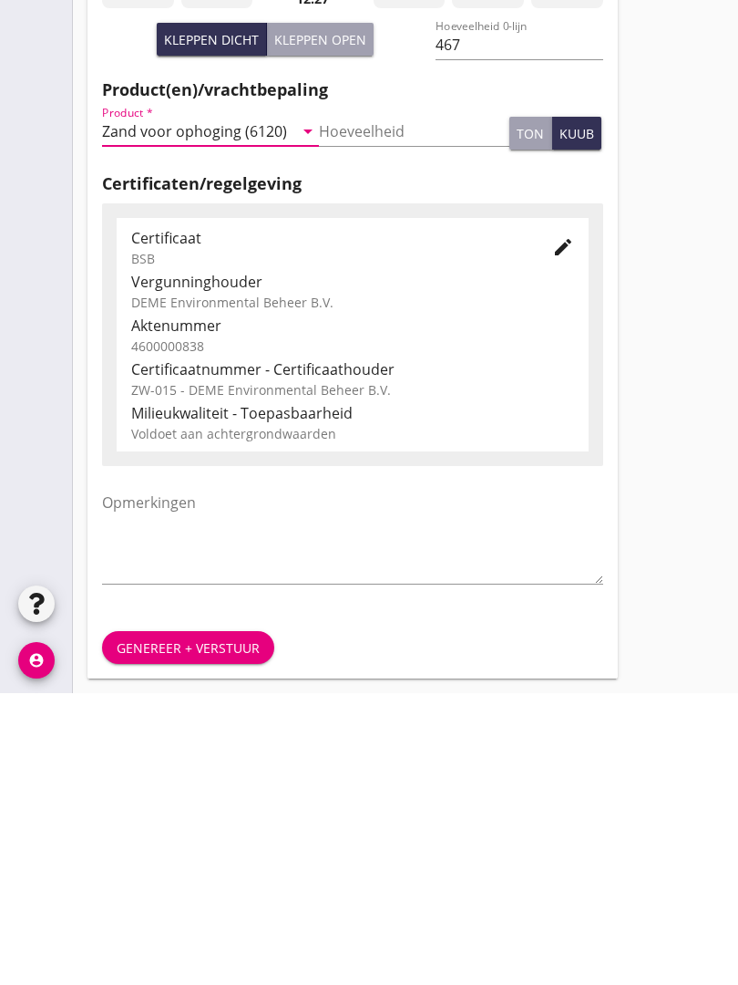
click at [201, 930] on div "Genereer + verstuur" at bounding box center [188, 939] width 143 height 19
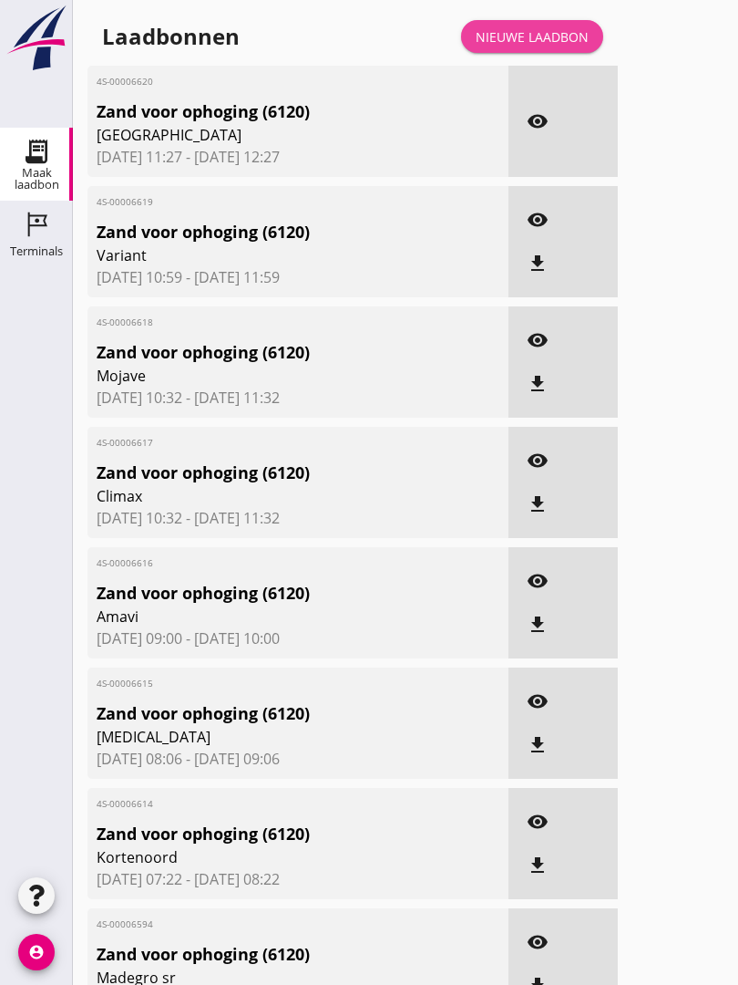
click at [543, 46] on div "Nieuwe laadbon" at bounding box center [532, 36] width 113 height 19
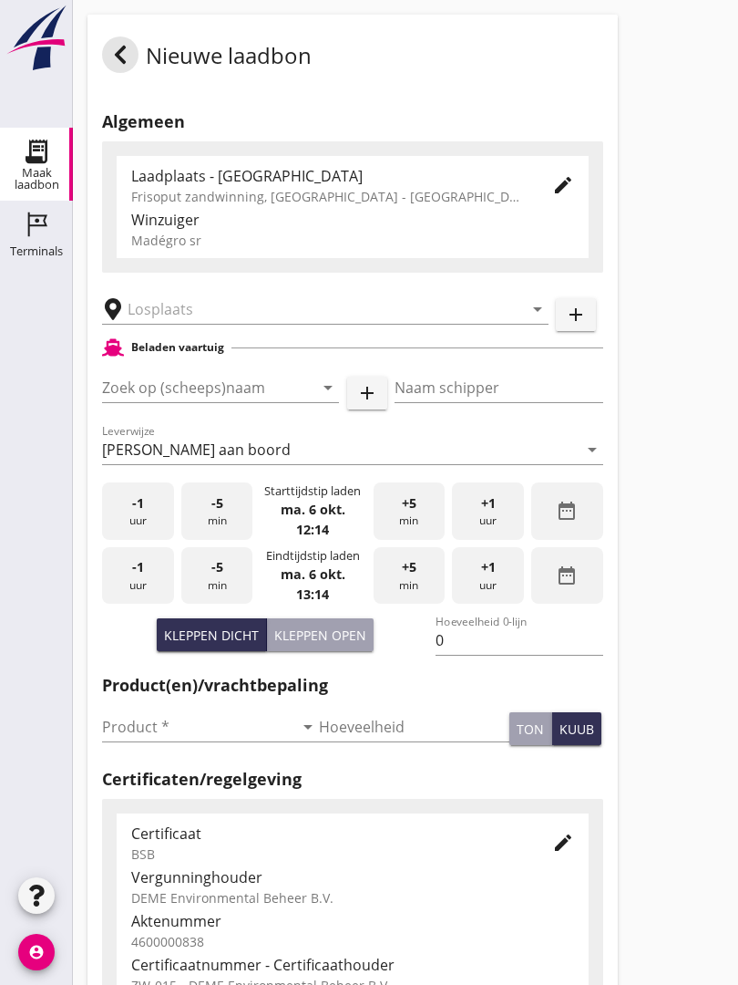
click at [233, 321] on input "text" at bounding box center [313, 308] width 370 height 29
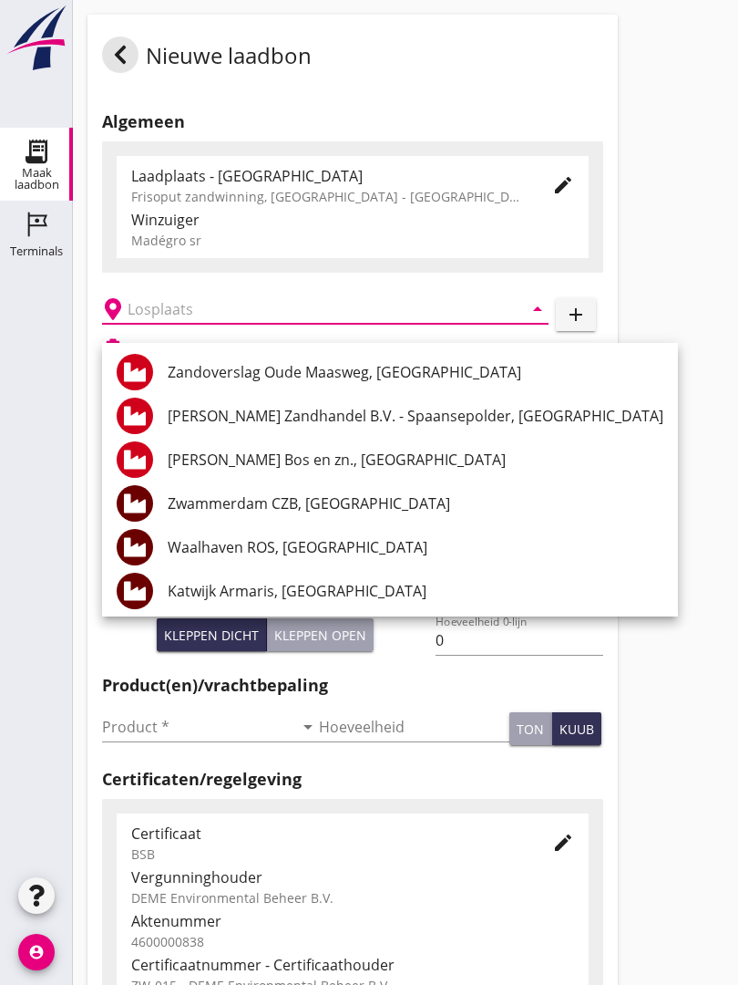
click at [304, 449] on div "[PERSON_NAME] Bos en zn., [GEOGRAPHIC_DATA]" at bounding box center [416, 460] width 496 height 22
type input "[PERSON_NAME] Bos en zn., [GEOGRAPHIC_DATA]"
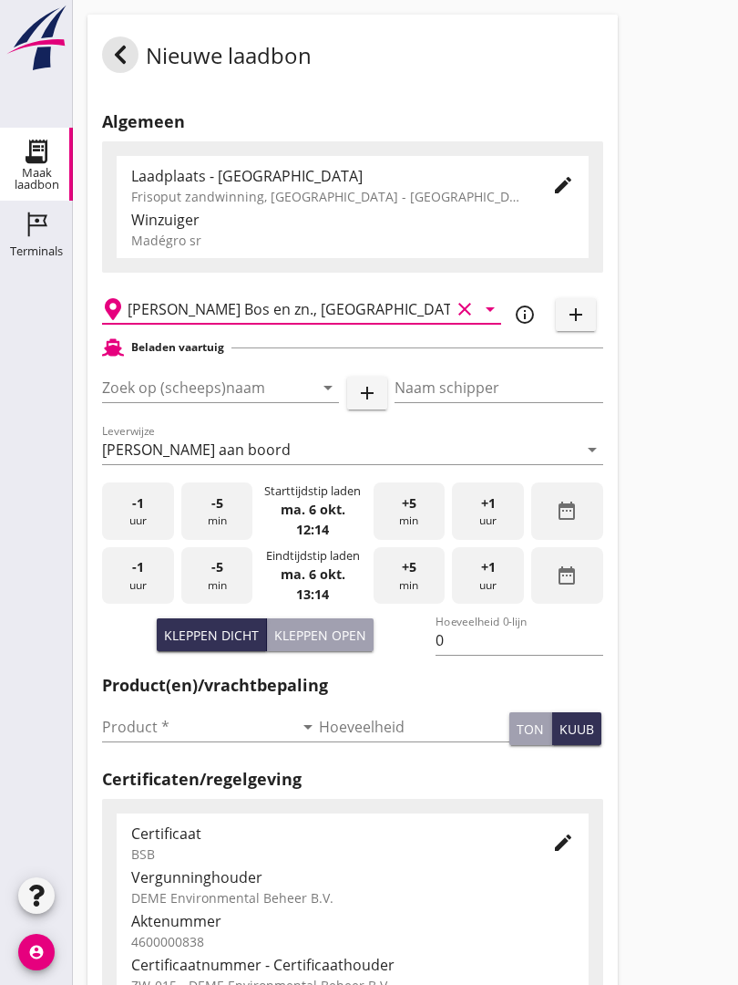
click at [279, 398] on input "Zoek op (scheeps)naam" at bounding box center [195, 387] width 186 height 29
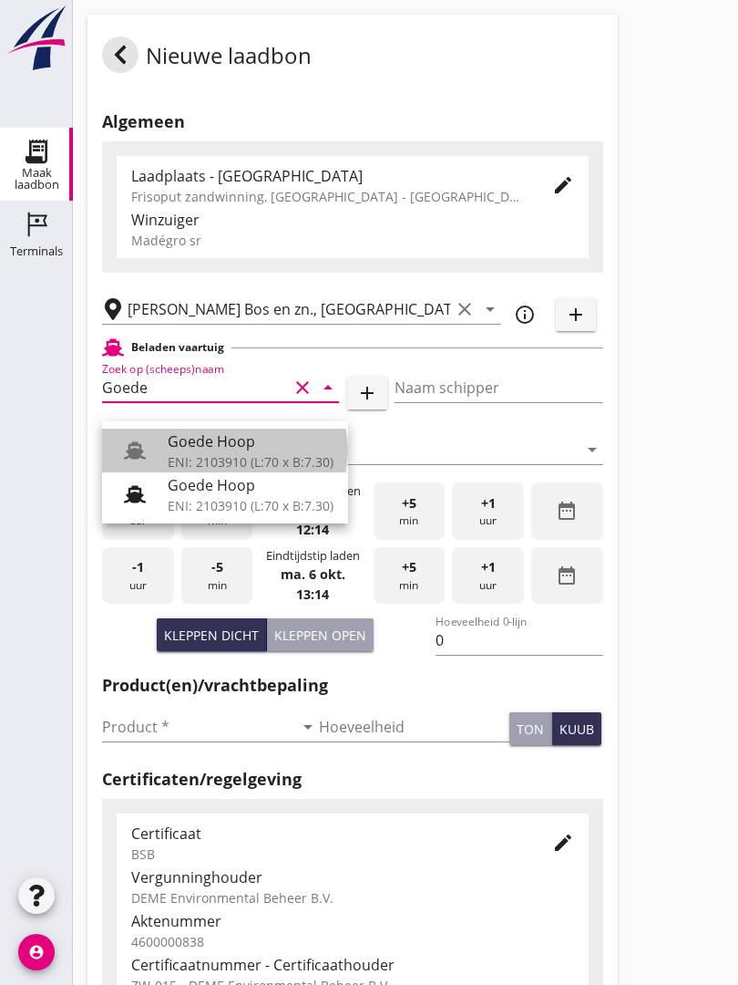
click at [217, 447] on div "Goede Hoop" at bounding box center [251, 441] width 166 height 22
type input "Goede Hoop"
type input "[PERSON_NAME]"
type input "555"
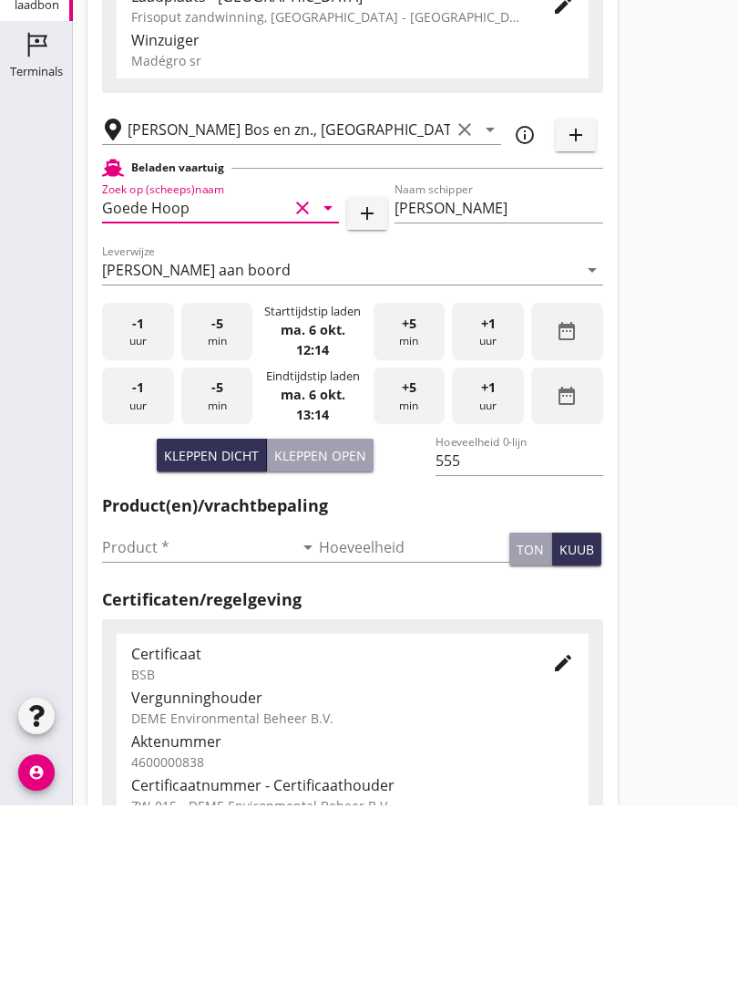
click at [131, 712] on input "Product *" at bounding box center [197, 726] width 191 height 29
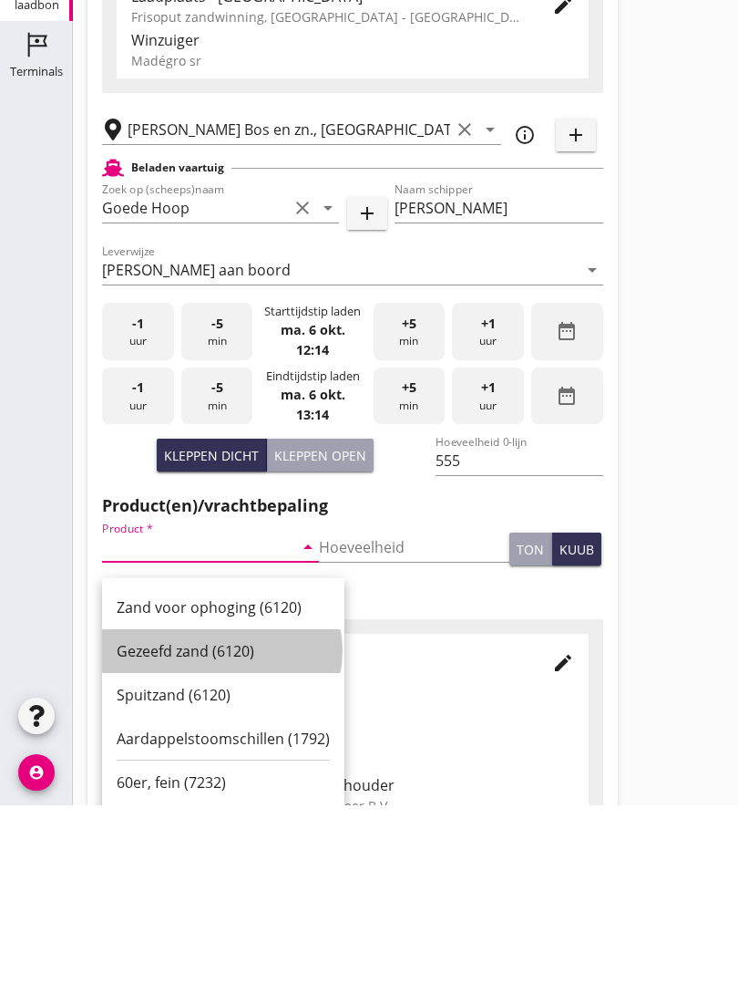
click at [179, 820] on div "Gezeefd zand (6120)" at bounding box center [223, 831] width 213 height 22
type input "Gezeefd zand (6120)"
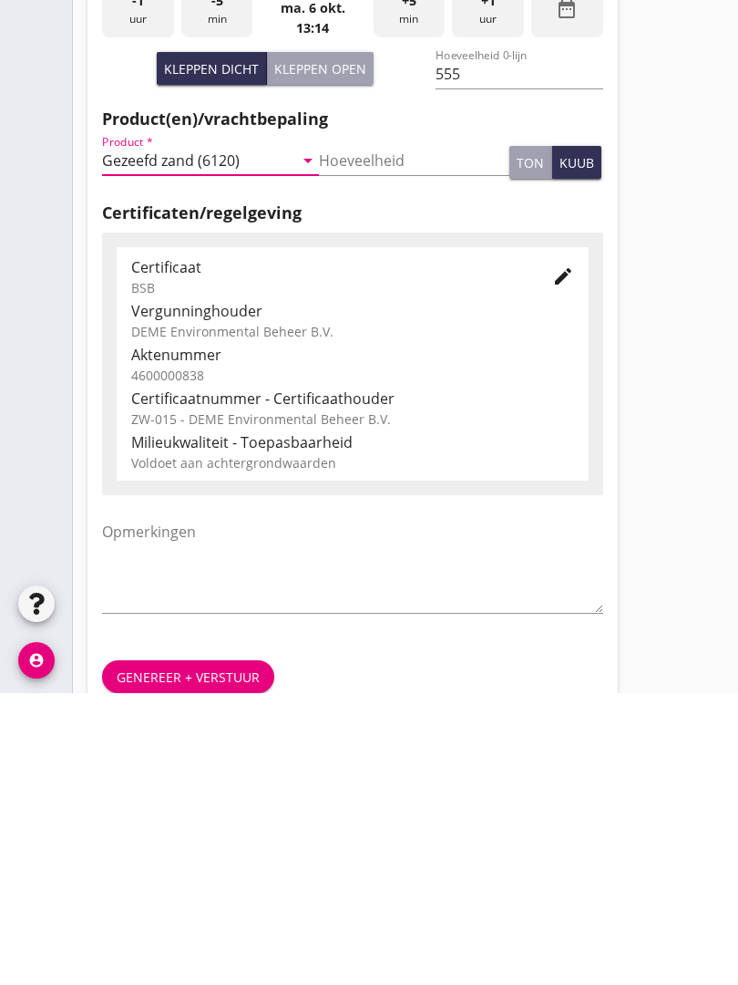
scroll to position [319, 0]
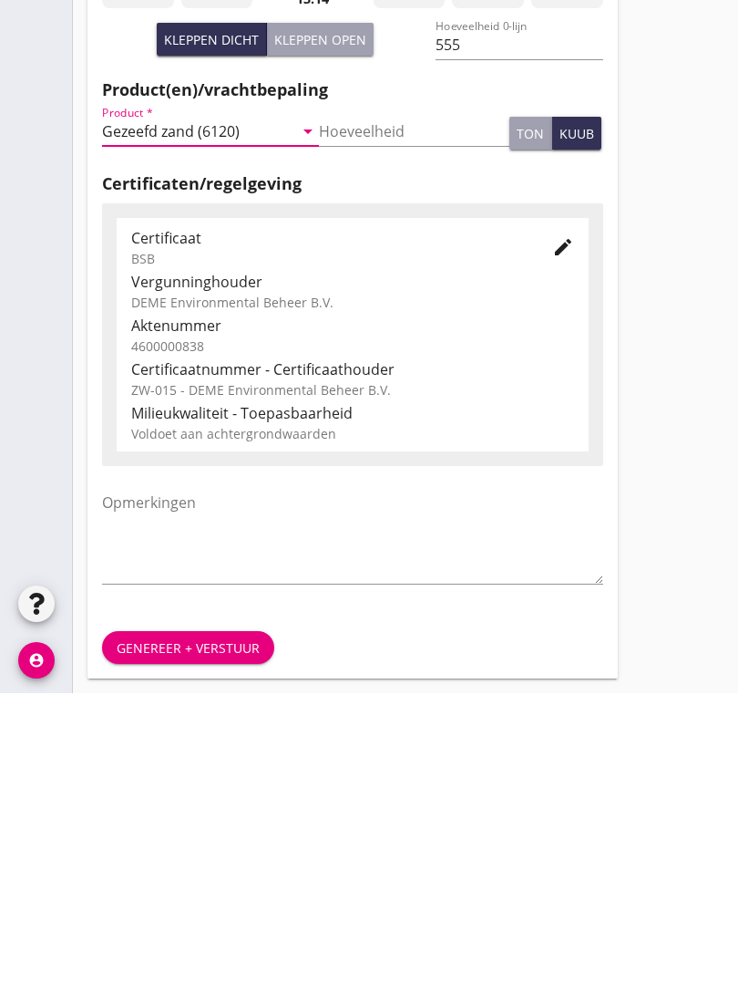
click at [195, 930] on div "Genereer + verstuur" at bounding box center [188, 939] width 143 height 19
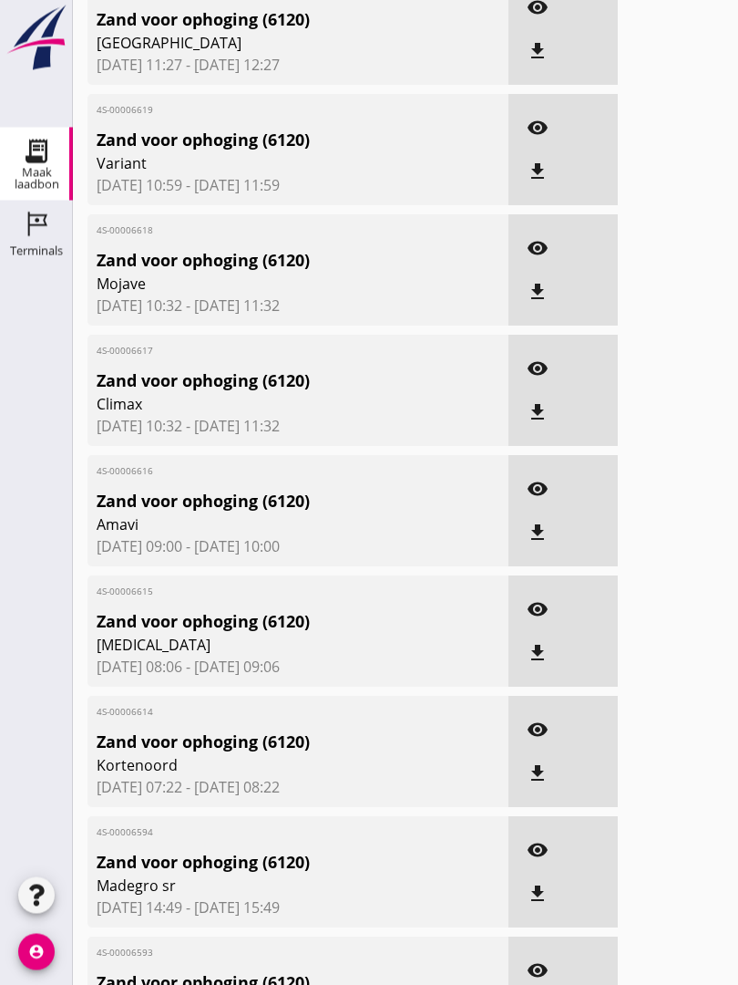
scroll to position [217, 0]
